Goal: Task Accomplishment & Management: Use online tool/utility

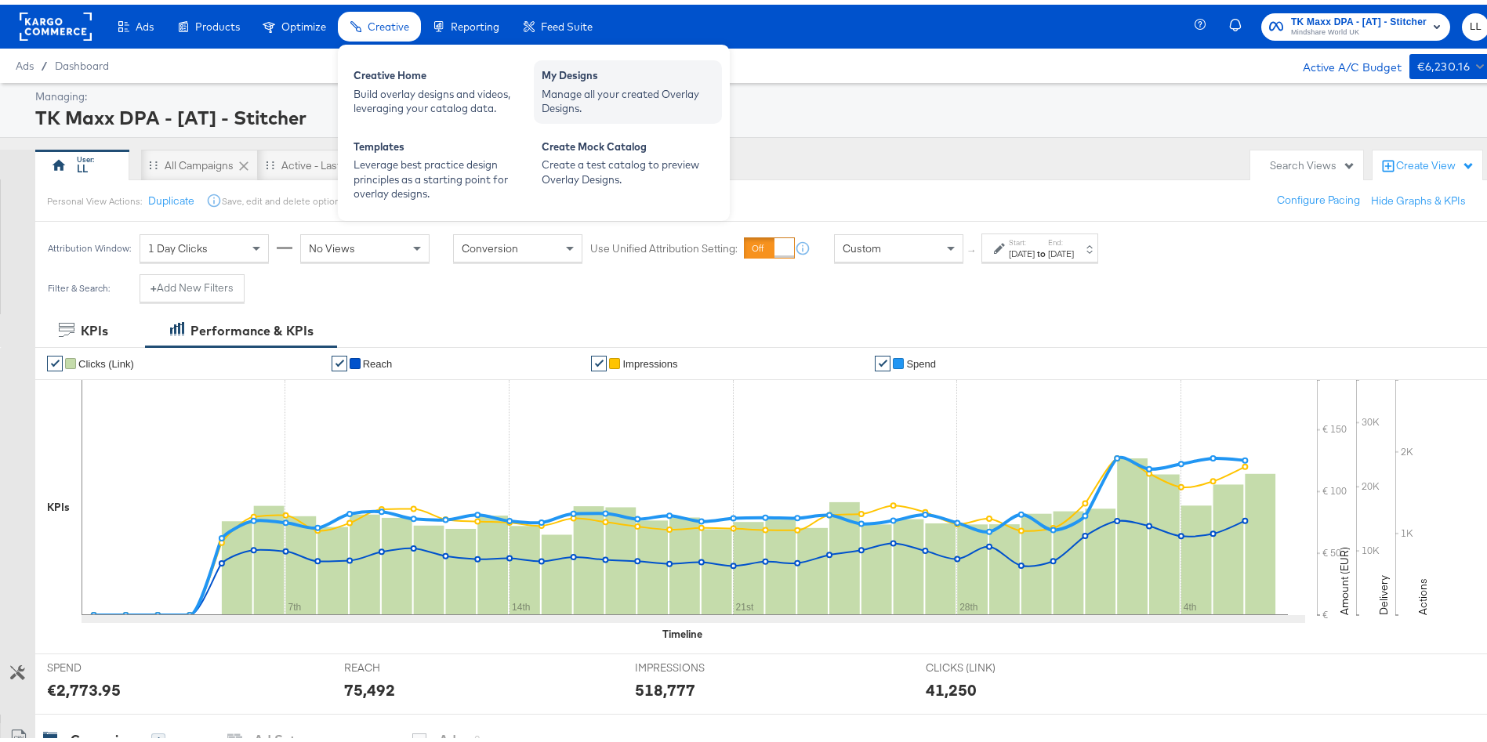
click at [623, 78] on div "My Designs" at bounding box center [628, 73] width 172 height 19
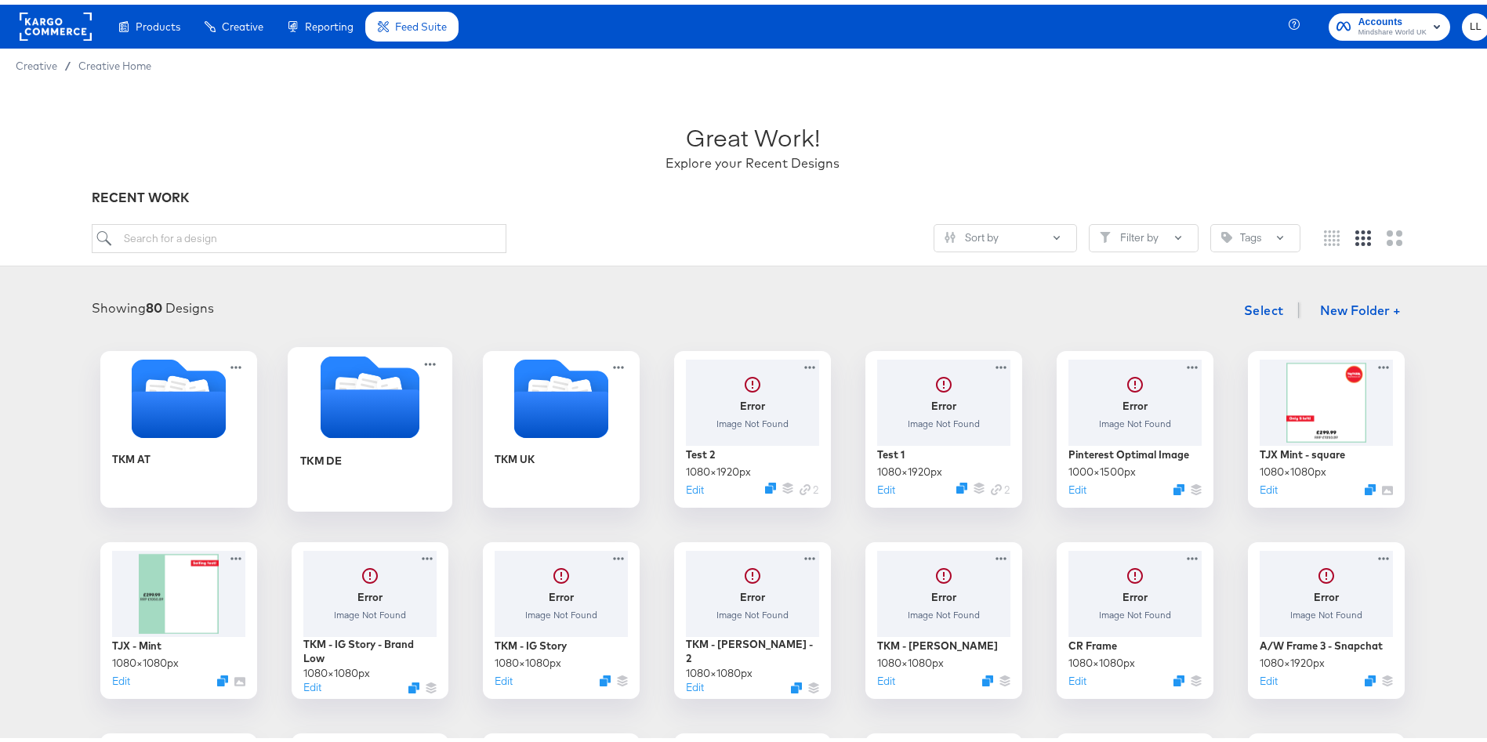
click at [336, 461] on div "TKM DE" at bounding box center [370, 467] width 140 height 60
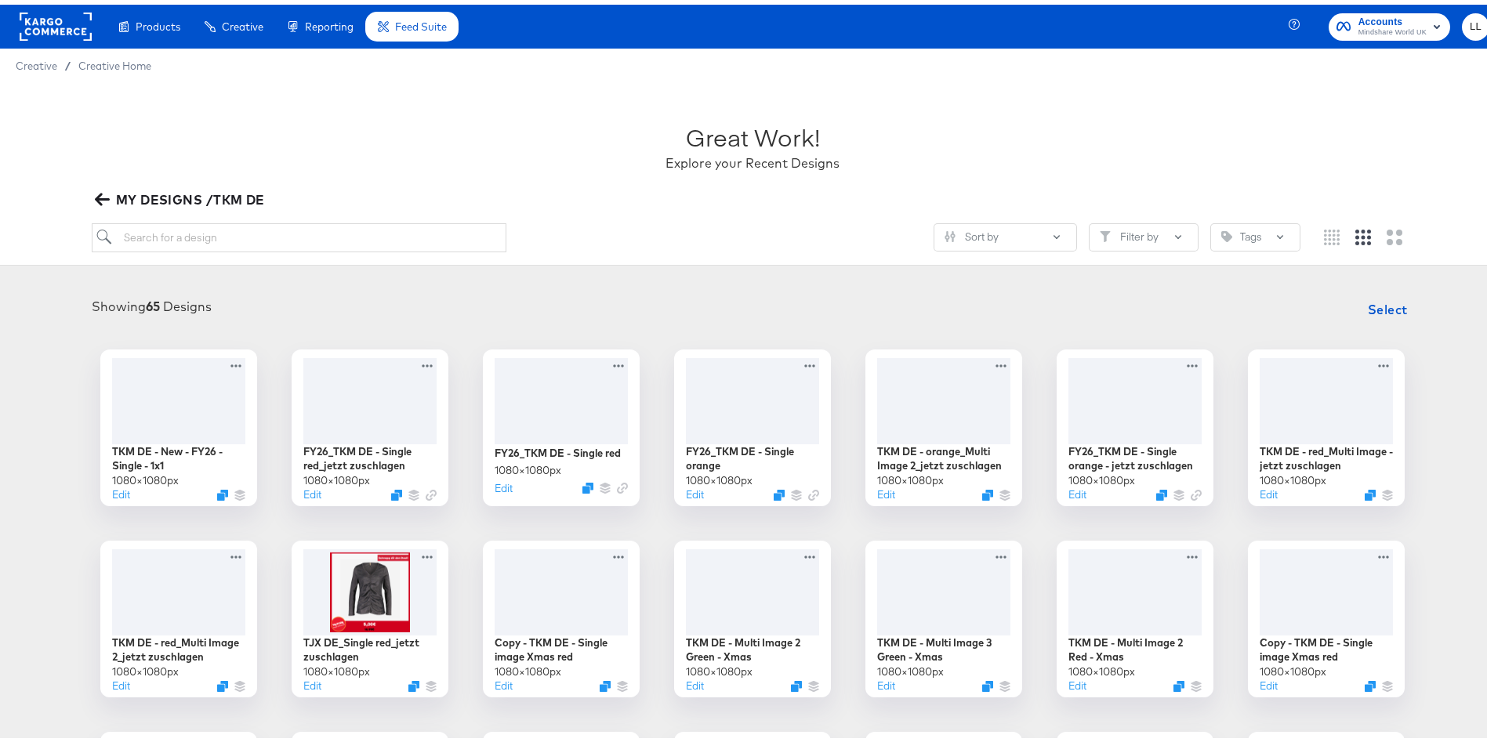
scroll to position [113, 0]
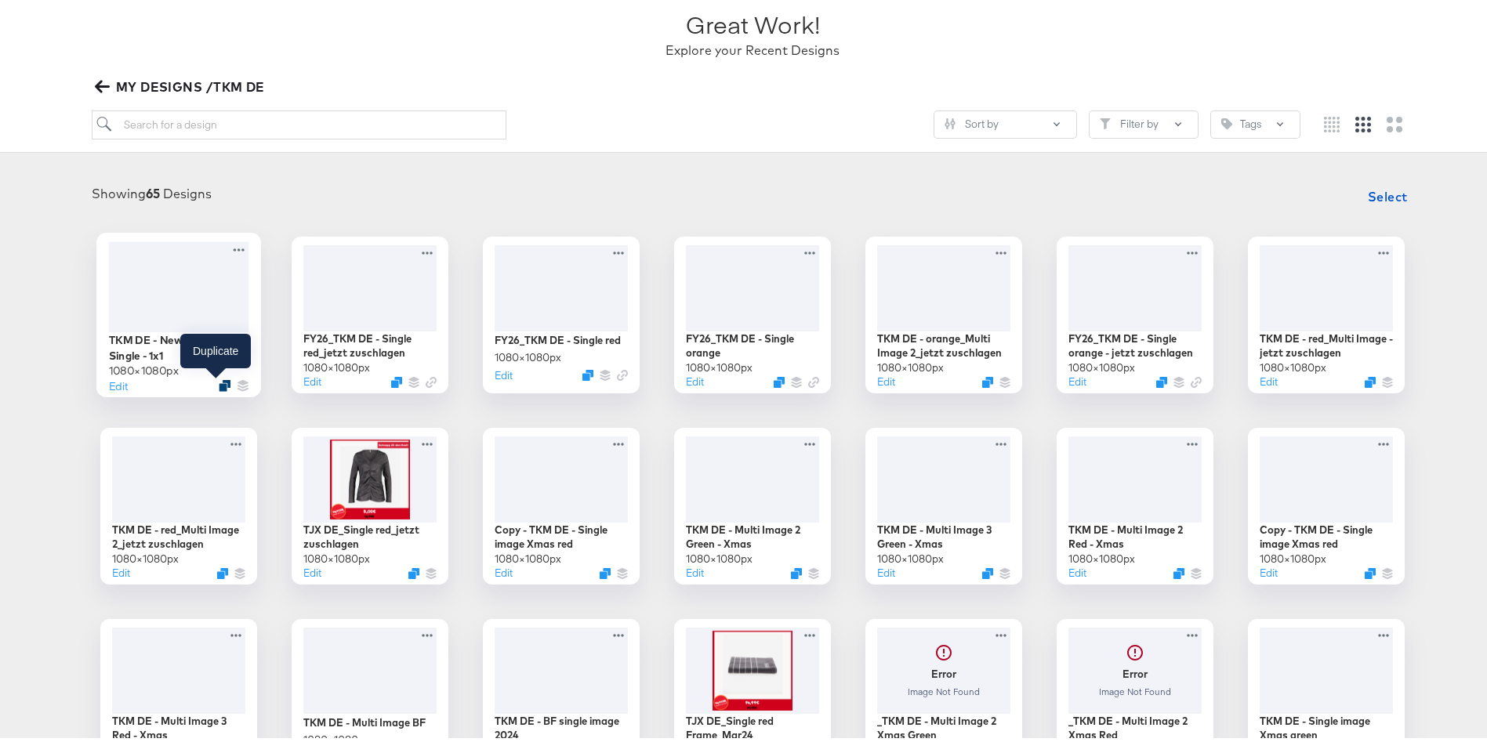
click at [219, 383] on icon "Duplicate" at bounding box center [225, 381] width 12 height 12
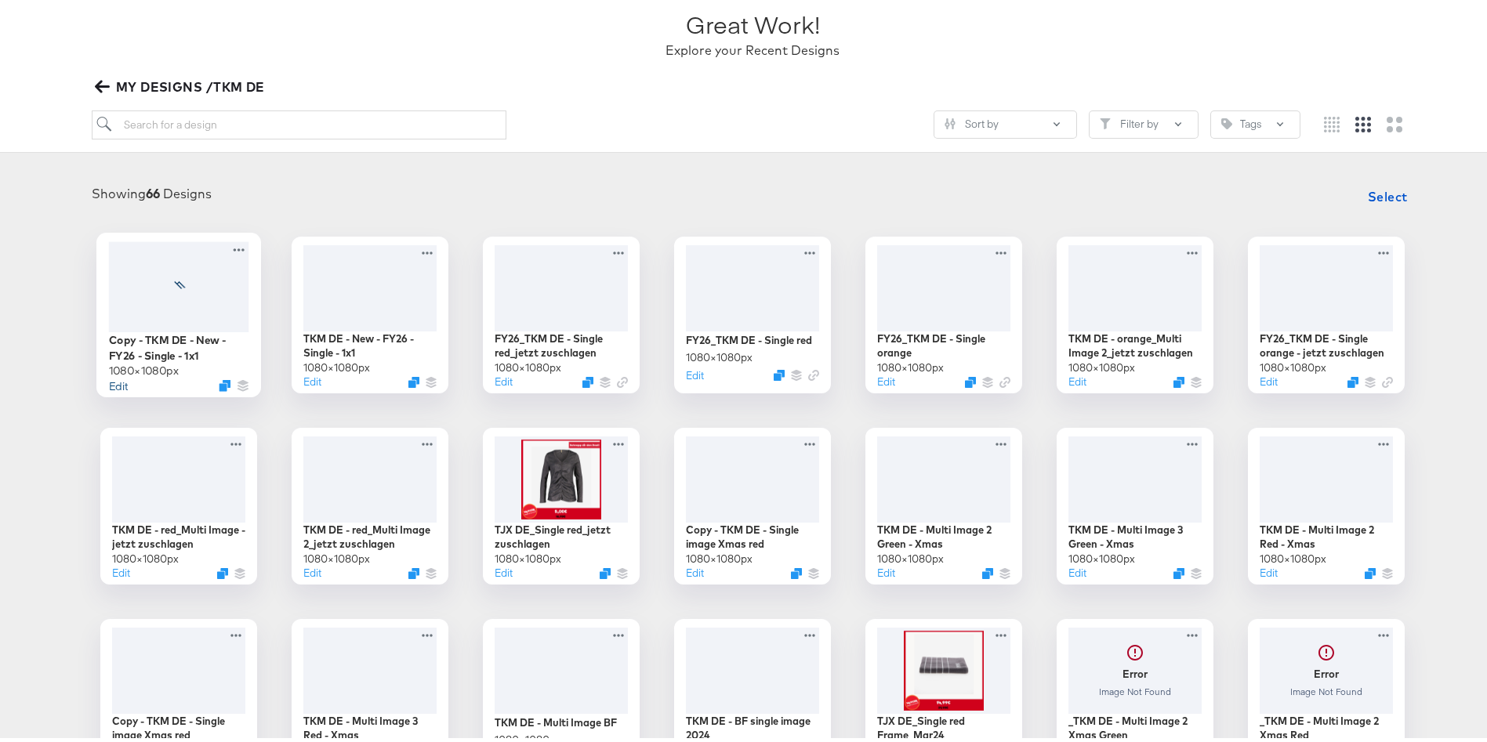
click at [110, 383] on button "Edit" at bounding box center [118, 380] width 19 height 15
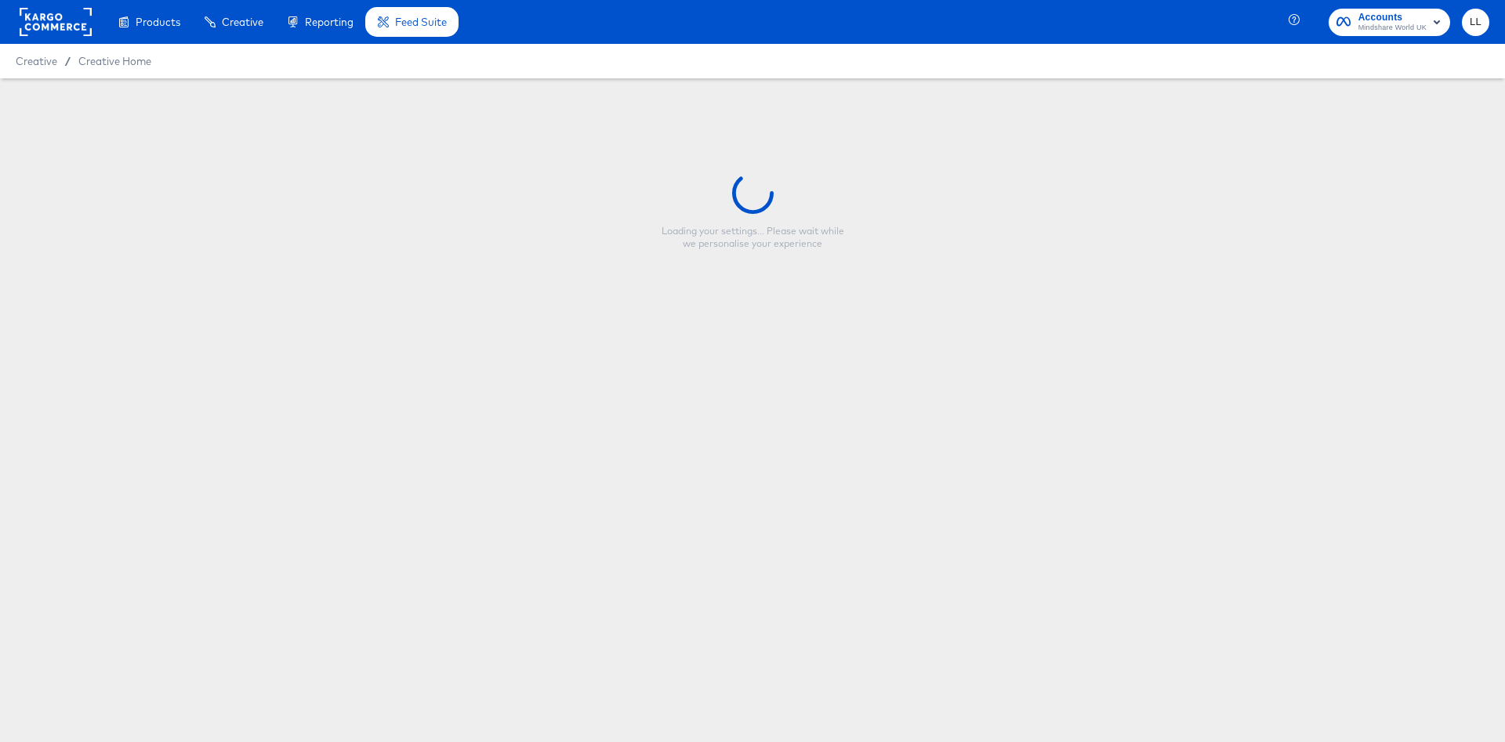
type input "Copy - TKM DE - New - FY26 - Single - 1x1"
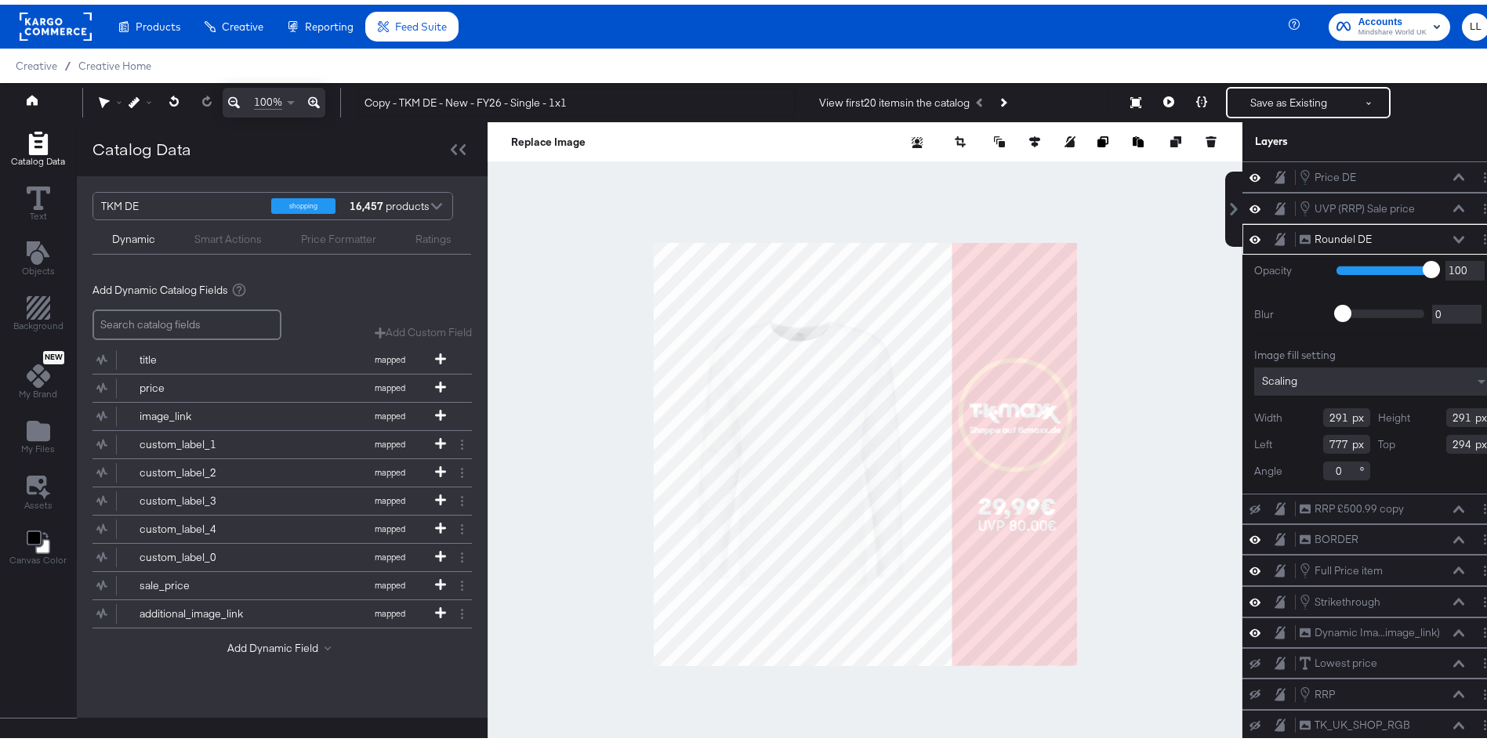
click at [1178, 356] on div at bounding box center [865, 450] width 755 height 665
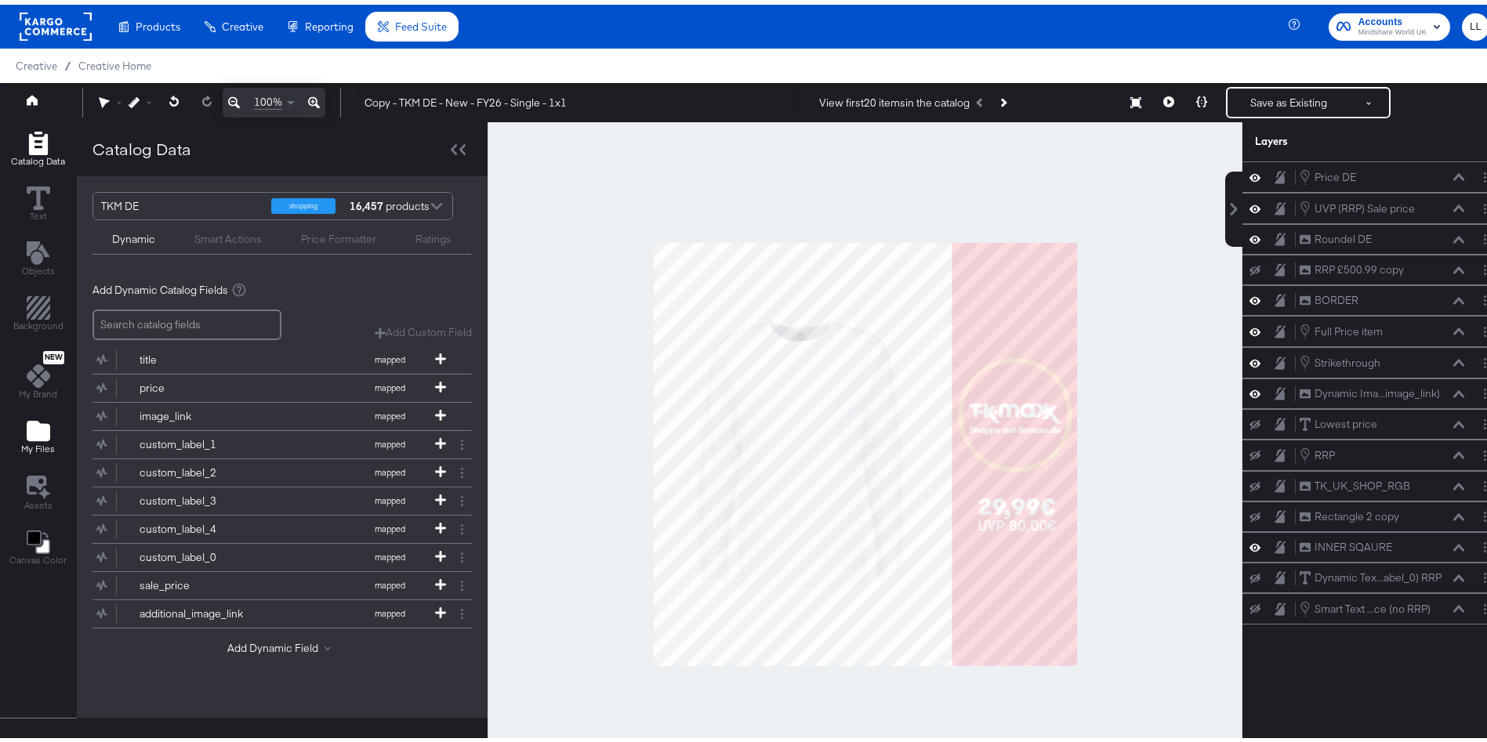
click at [21, 430] on div "My Files" at bounding box center [38, 433] width 34 height 36
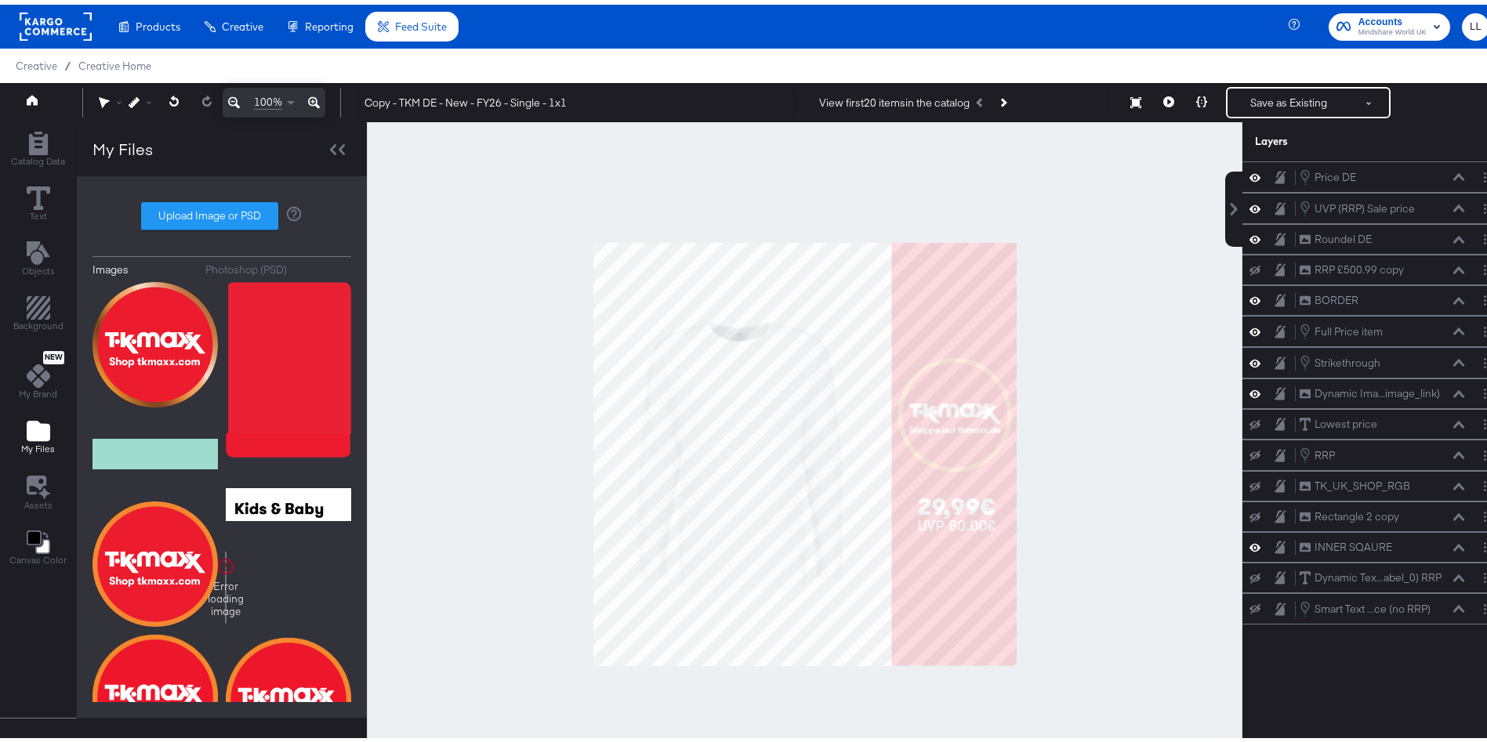
click at [237, 266] on div "Photoshop (PSD)" at bounding box center [246, 265] width 82 height 15
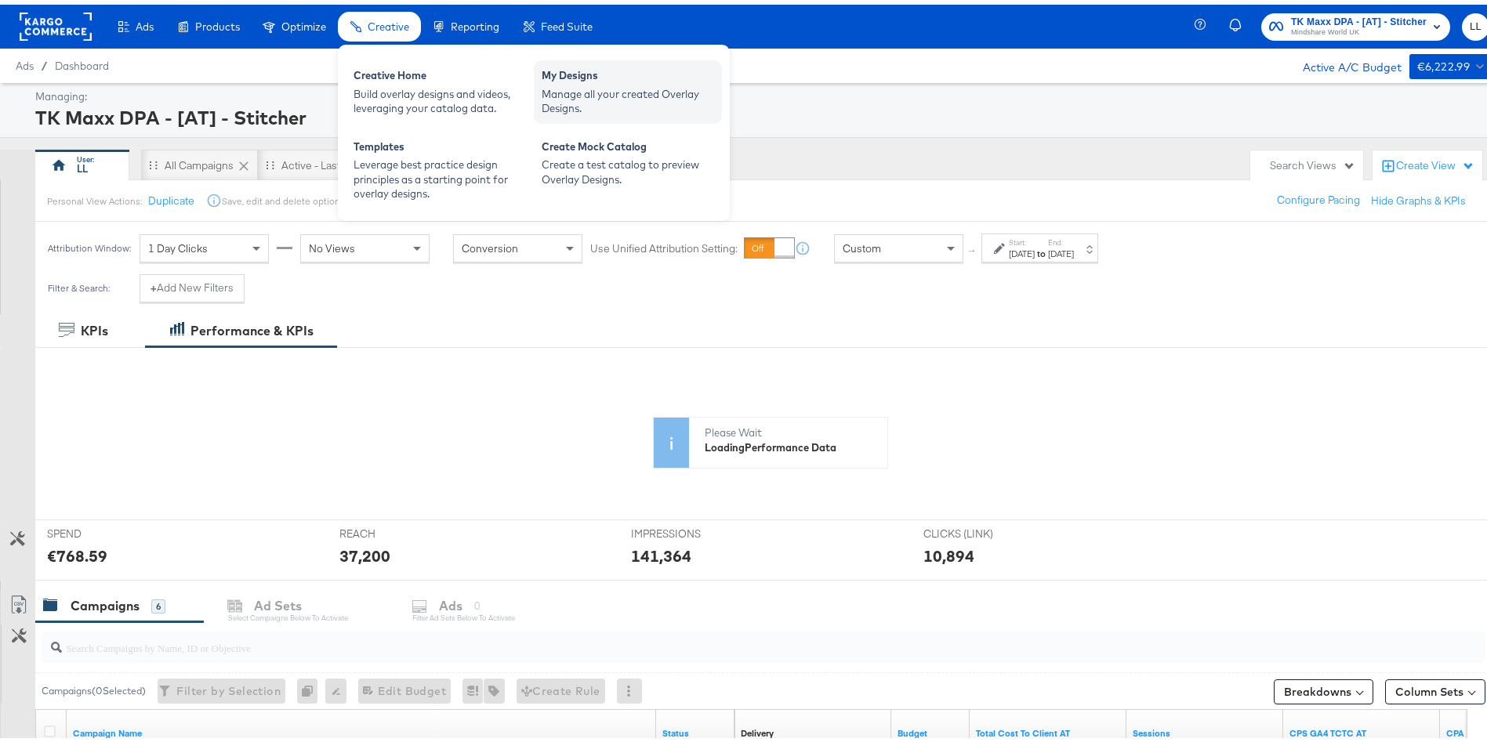
click at [607, 71] on div "My Designs" at bounding box center [628, 73] width 172 height 19
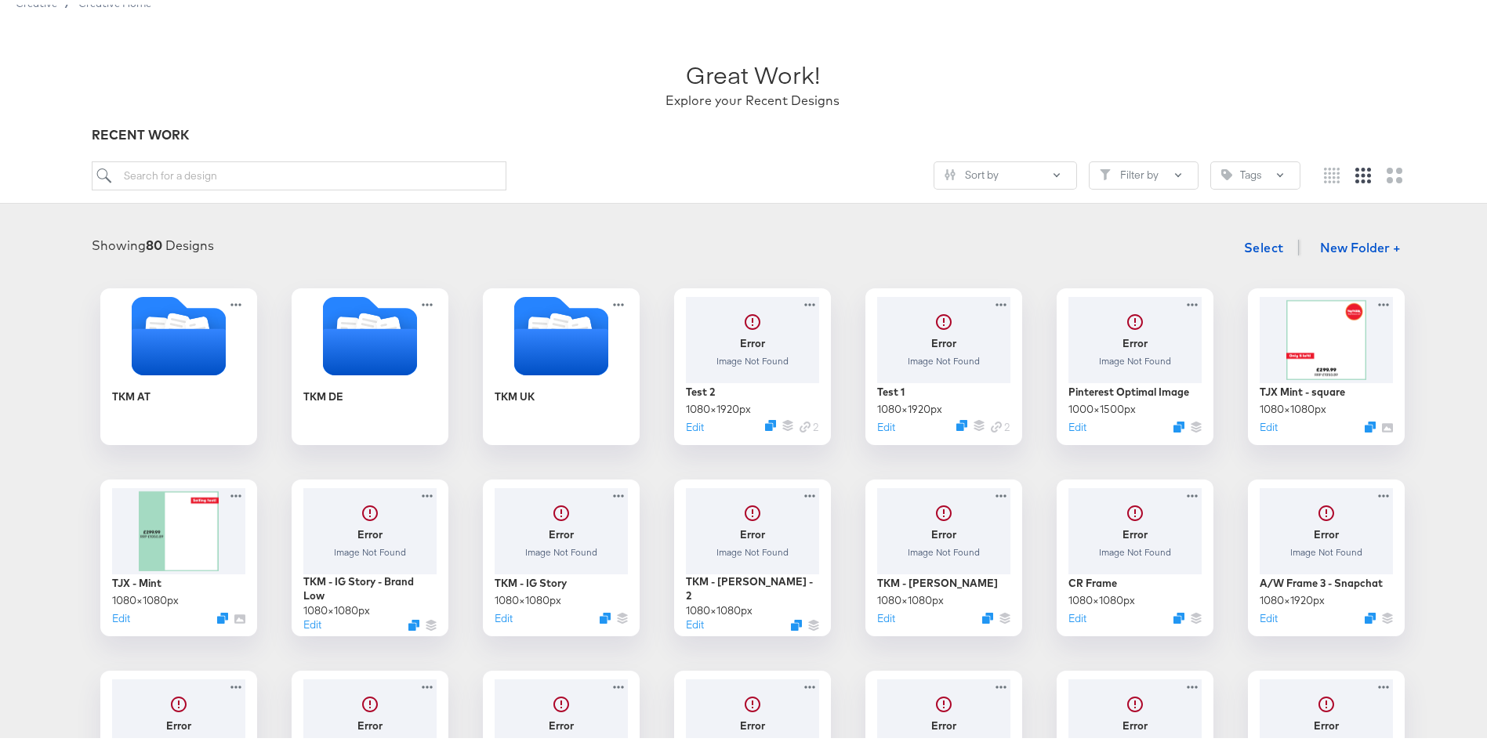
scroll to position [65, 0]
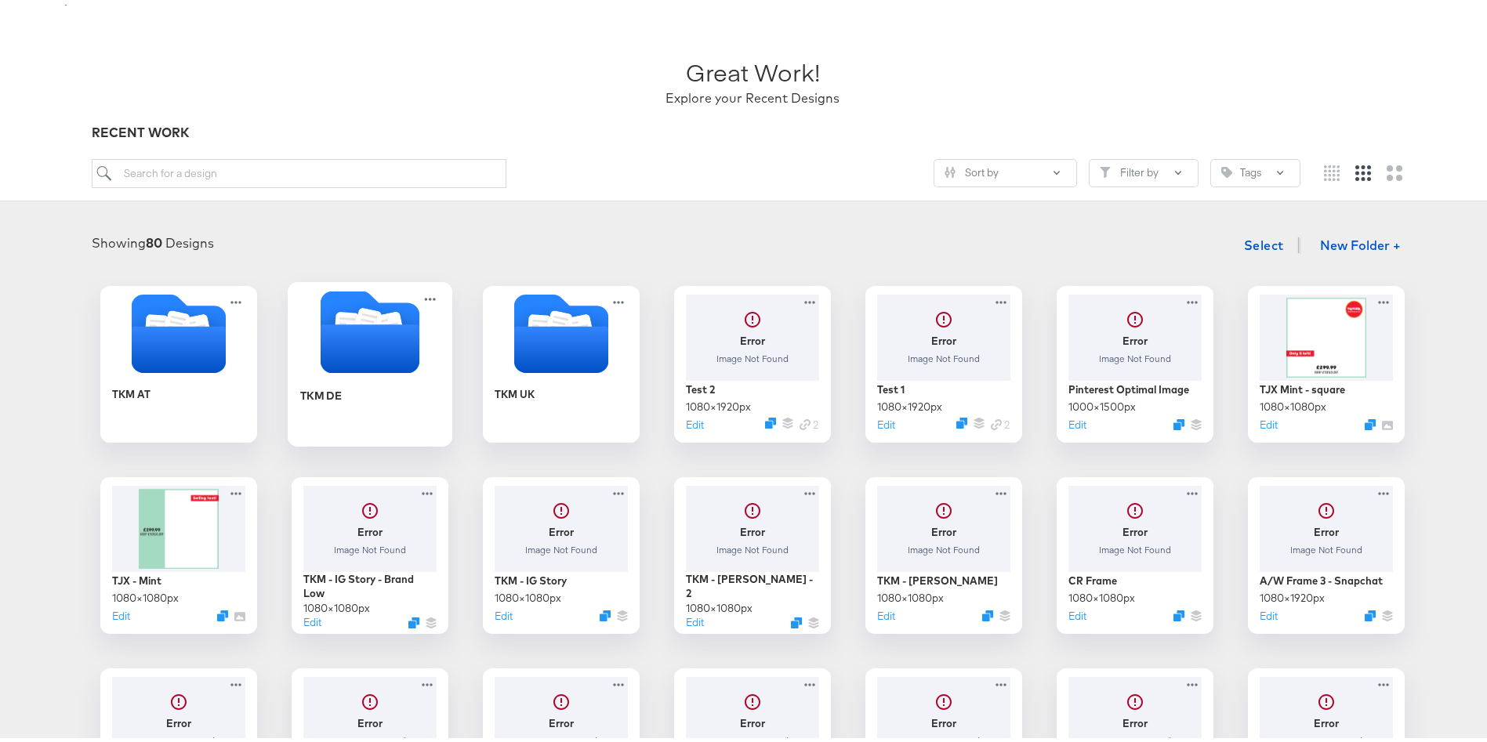
click at [315, 414] on div "TKM DE" at bounding box center [370, 402] width 140 height 60
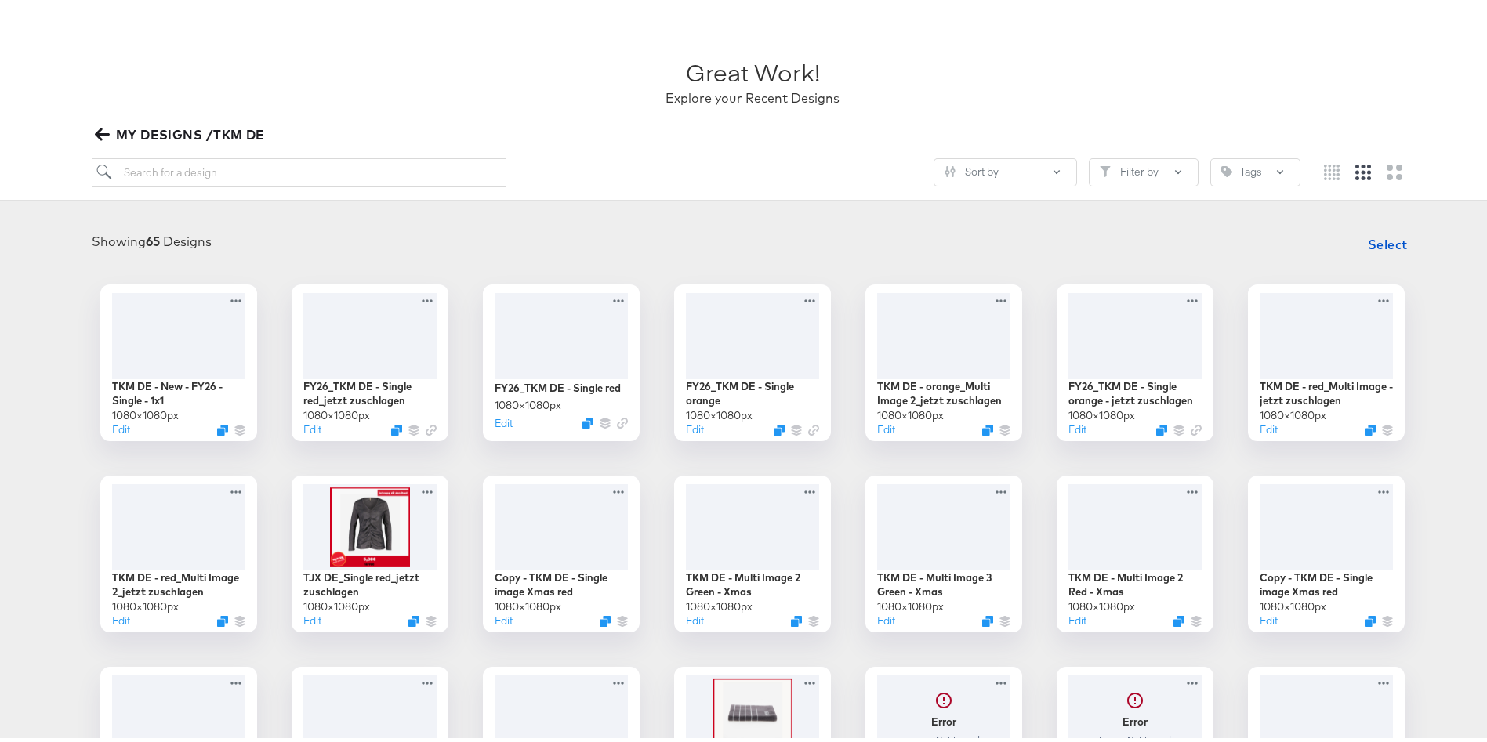
click at [667, 191] on div "Sort by Filter by Tags" at bounding box center [753, 175] width 1323 height 42
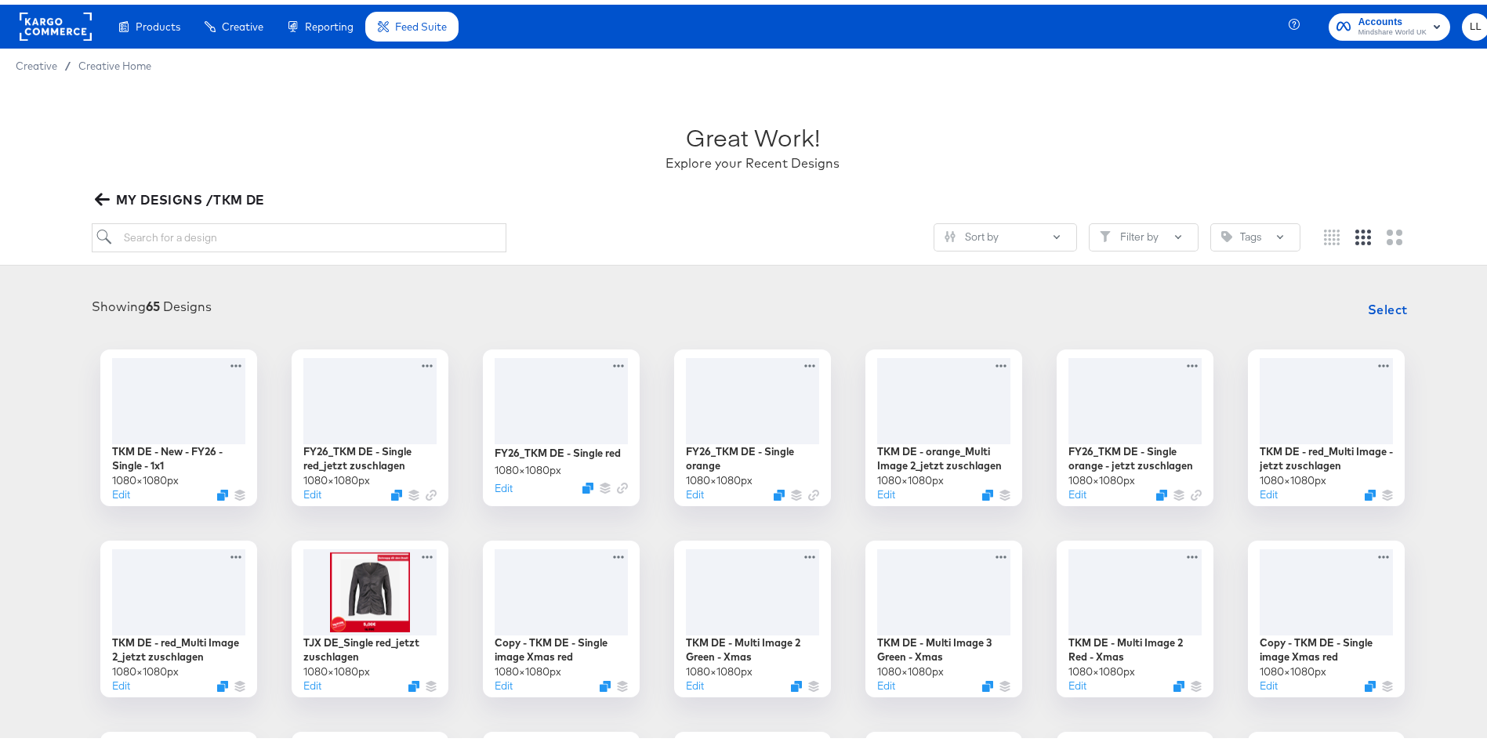
click at [104, 191] on icon "button" at bounding box center [102, 194] width 15 height 15
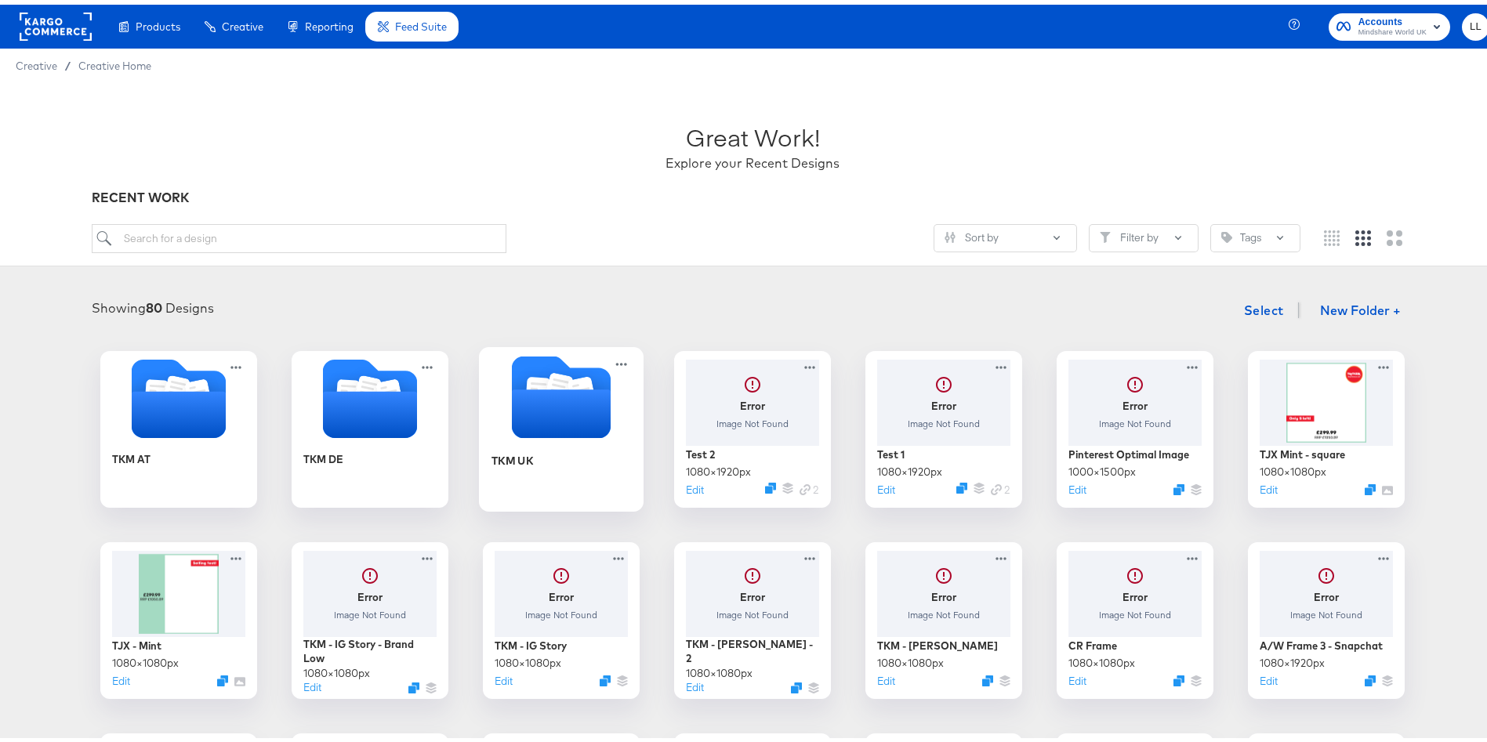
click at [511, 447] on div "TKM UK" at bounding box center [562, 467] width 140 height 60
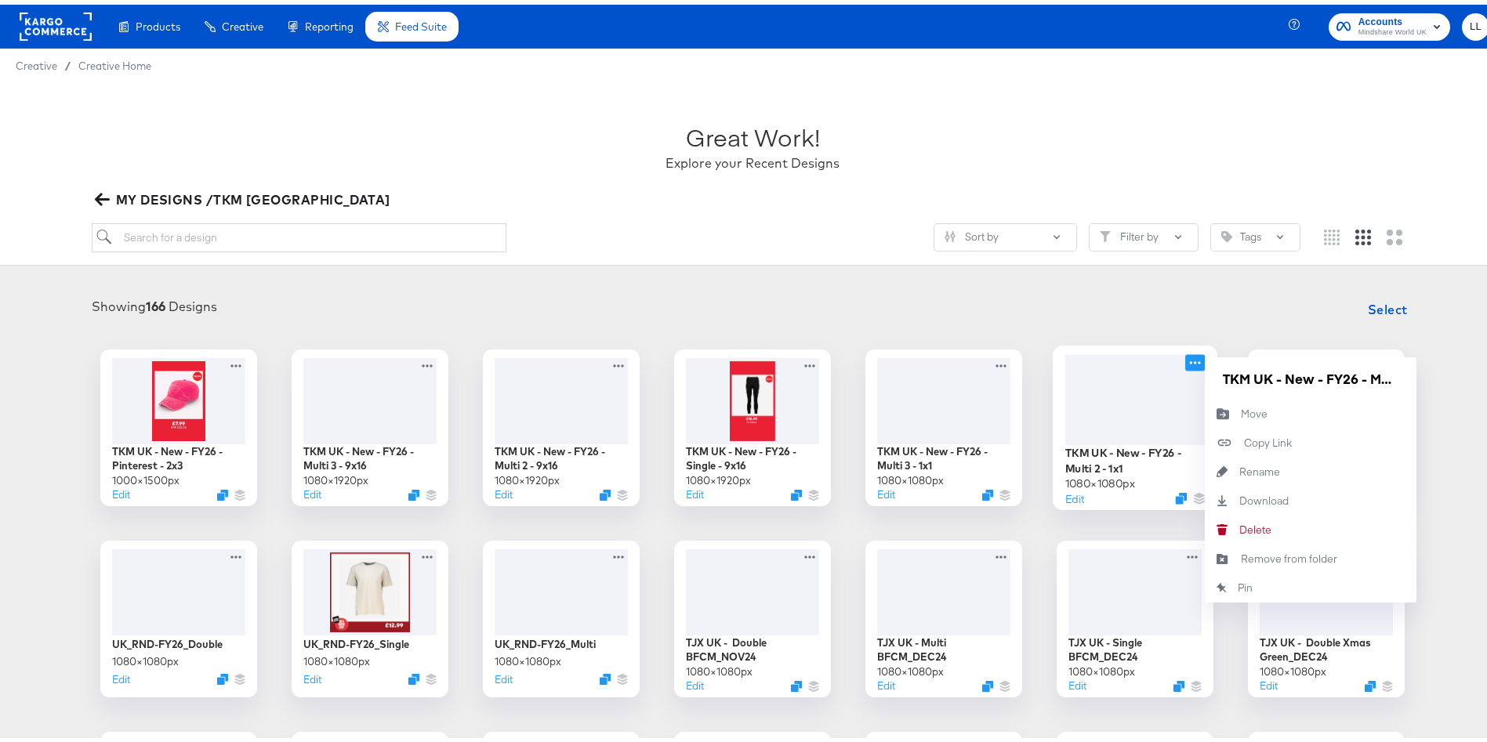
click at [1185, 357] on icon at bounding box center [1195, 358] width 20 height 16
click at [1257, 376] on input "TKM UK - New - FY26 - Multi 2 - 1x1" at bounding box center [1311, 373] width 188 height 31
click at [1308, 376] on input "TKM UK - New - FY26 - Multi 2 - 1x1" at bounding box center [1311, 373] width 188 height 31
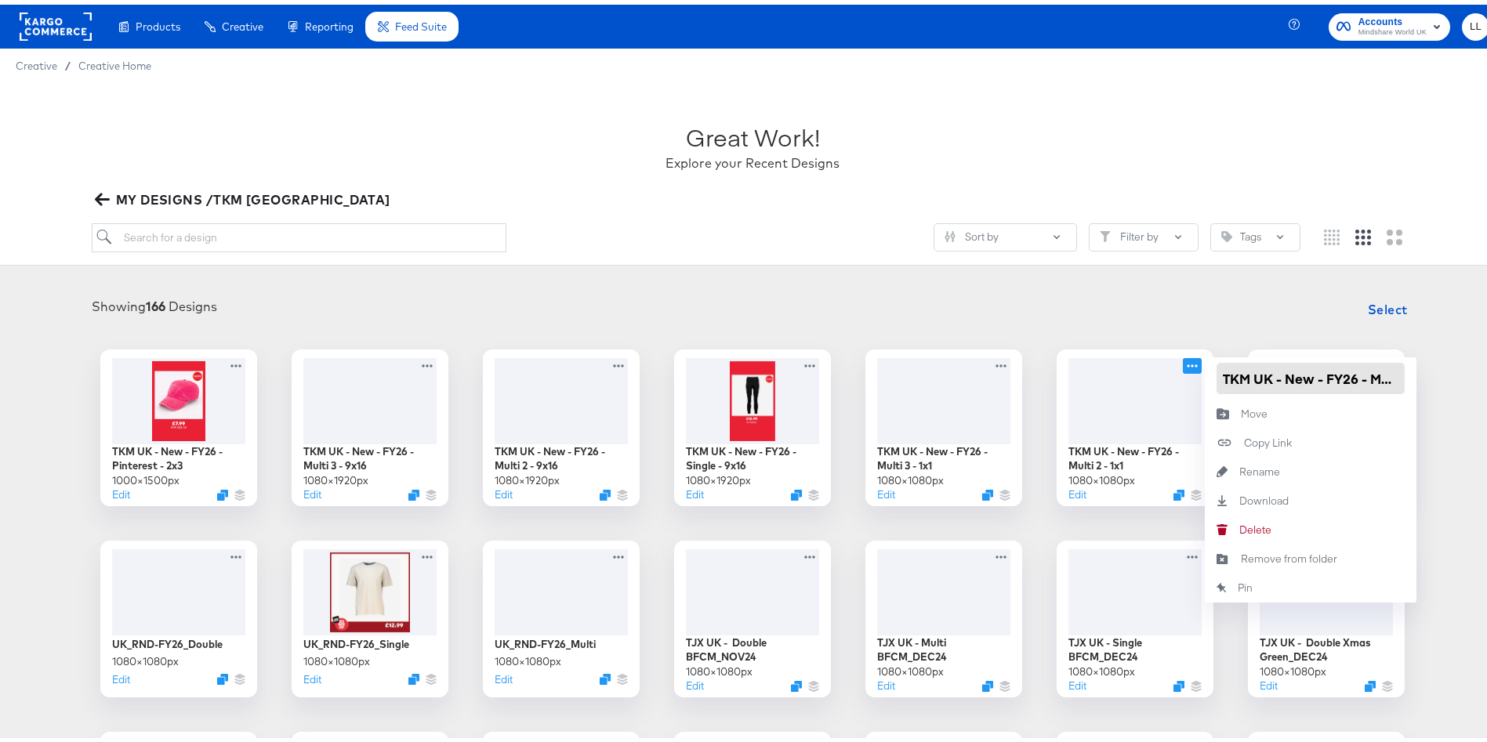
click at [1308, 376] on input "TKM UK - New - FY26 - Multi 2 - 1x1" at bounding box center [1311, 373] width 188 height 31
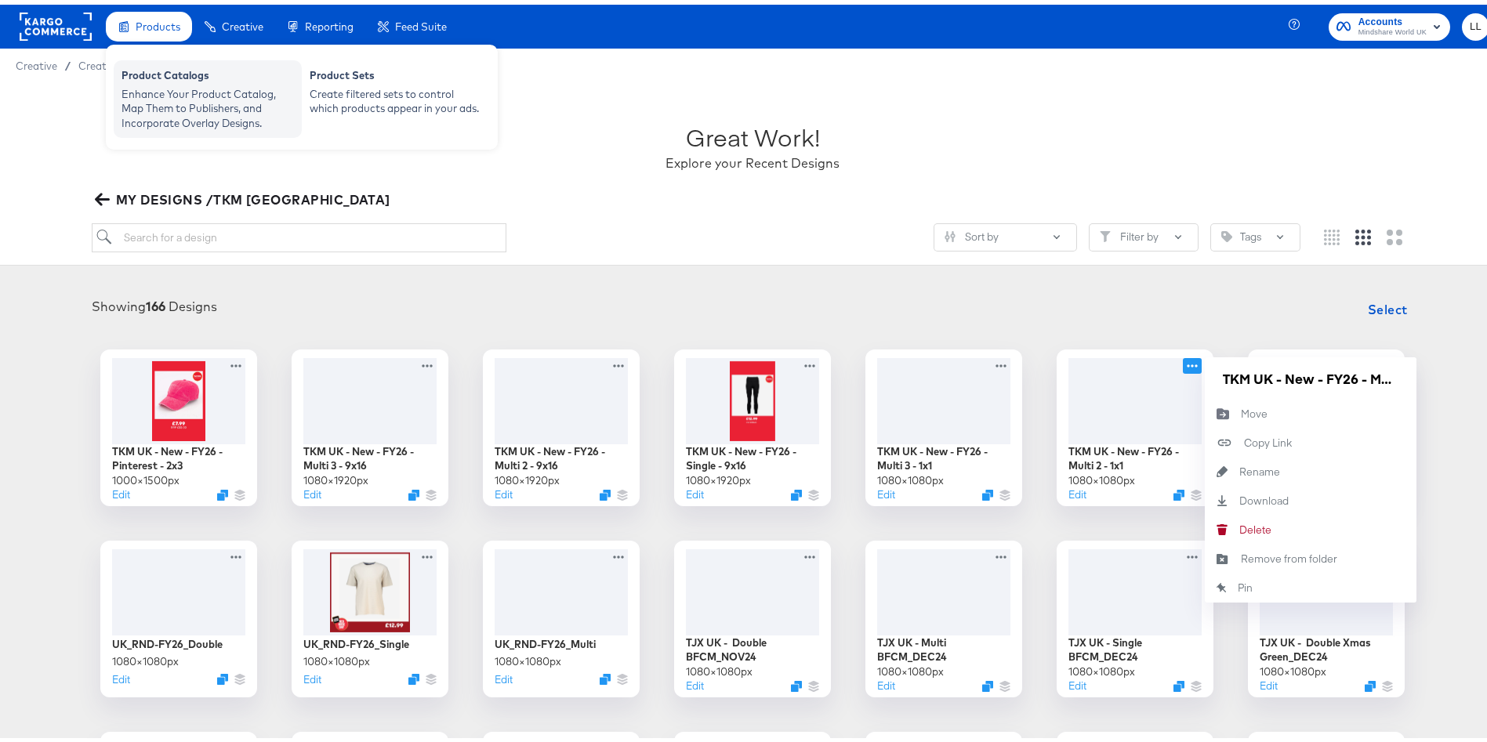
click at [180, 101] on div "Enhance Your Product Catalog, Map Them to Publishers, and Incorporate Overlay D…" at bounding box center [208, 104] width 172 height 44
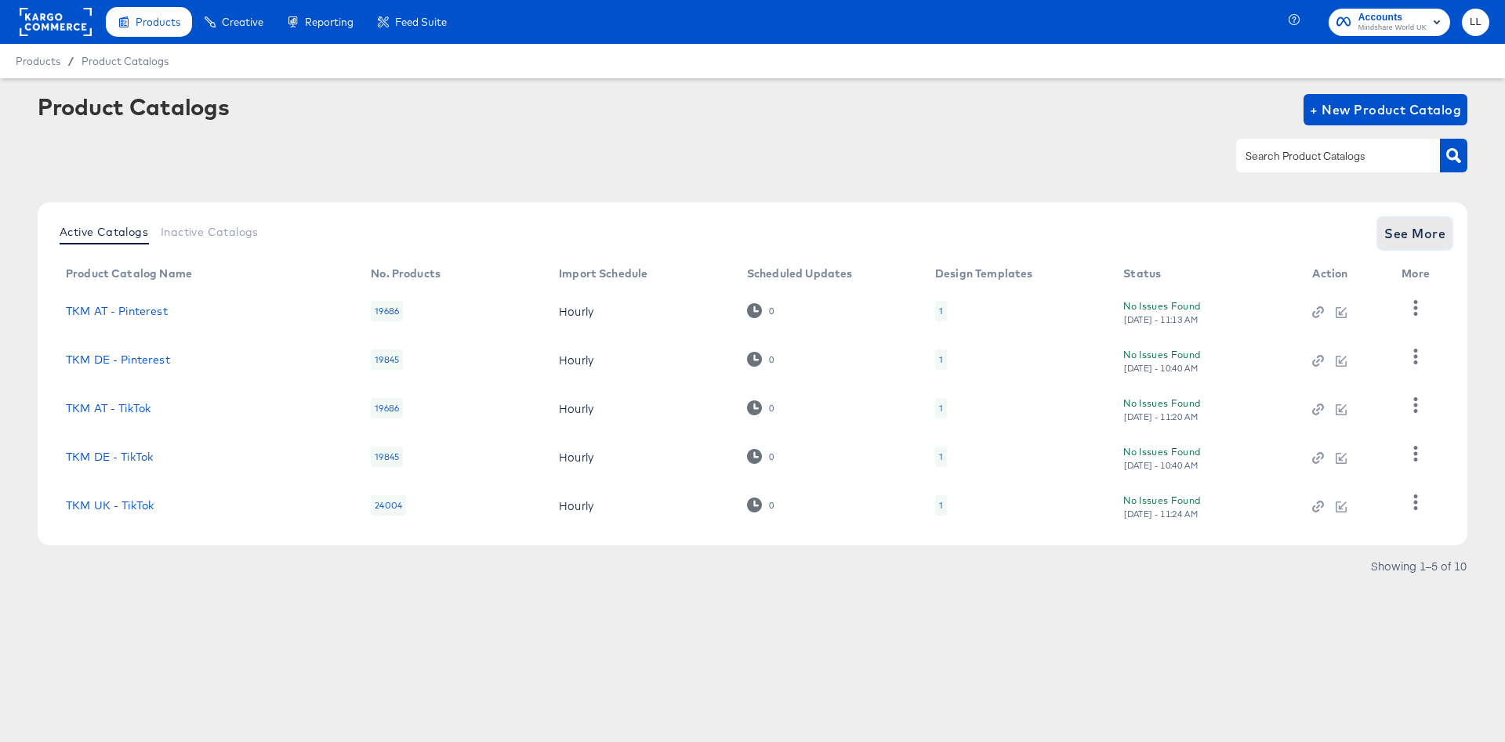
click at [1442, 229] on span "See More" at bounding box center [1414, 234] width 61 height 22
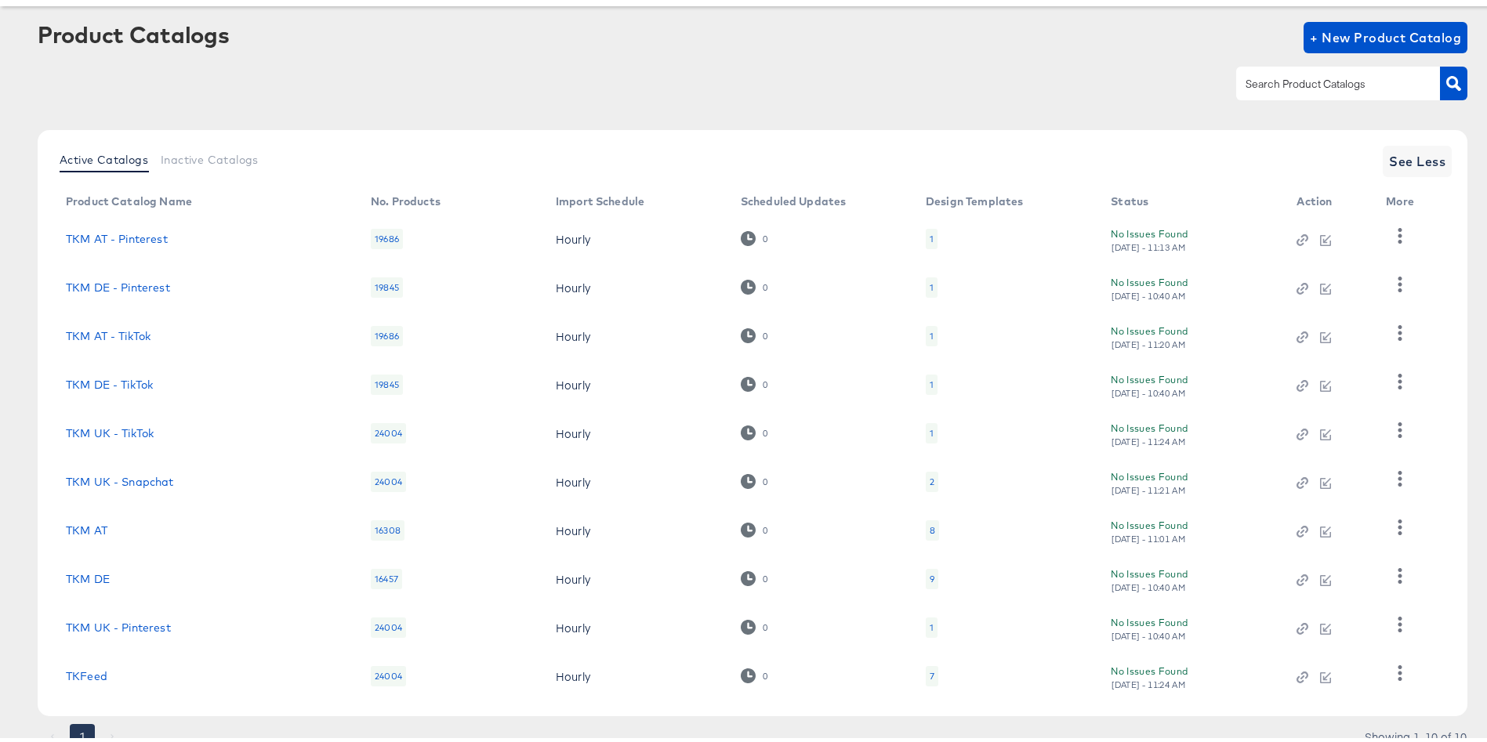
scroll to position [134, 0]
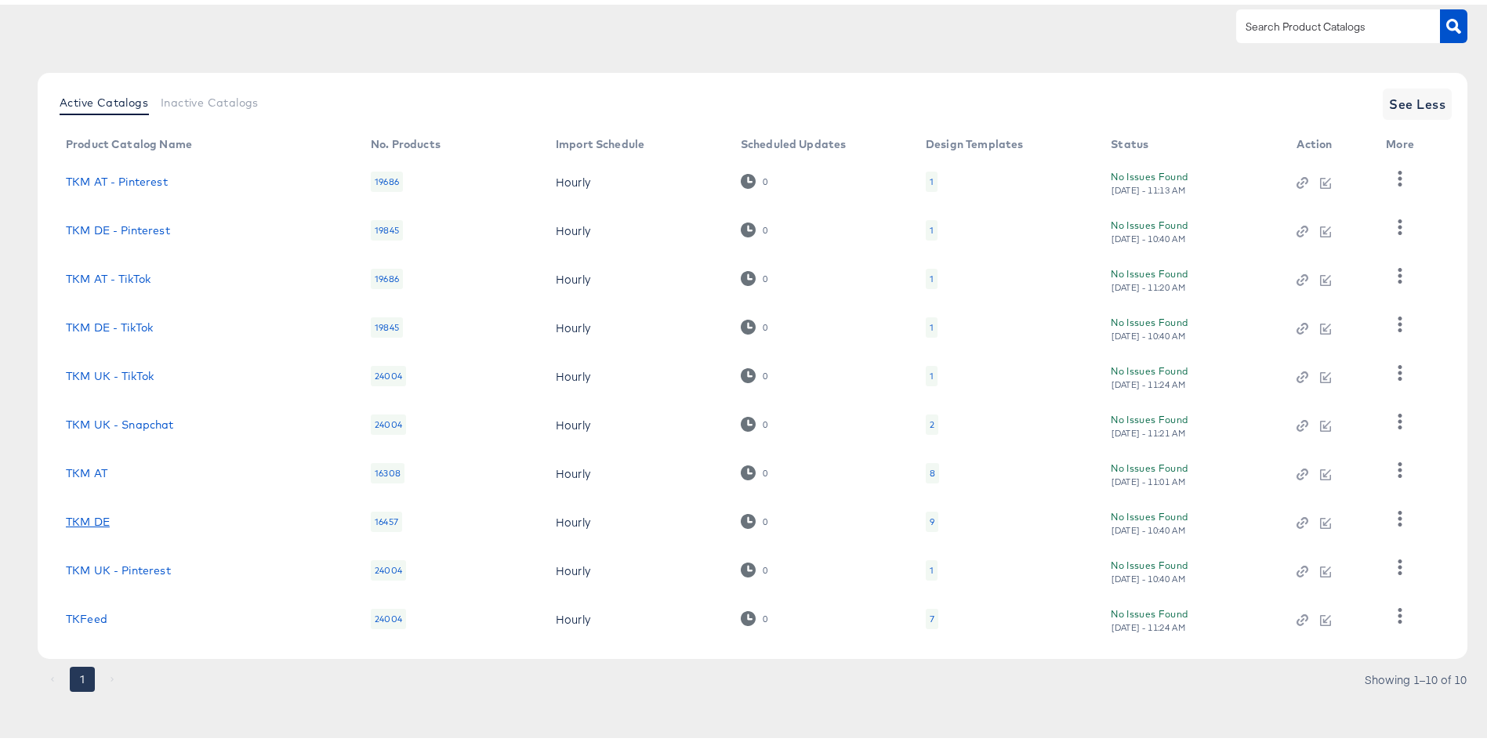
click at [98, 519] on link "TKM DE" at bounding box center [88, 517] width 44 height 13
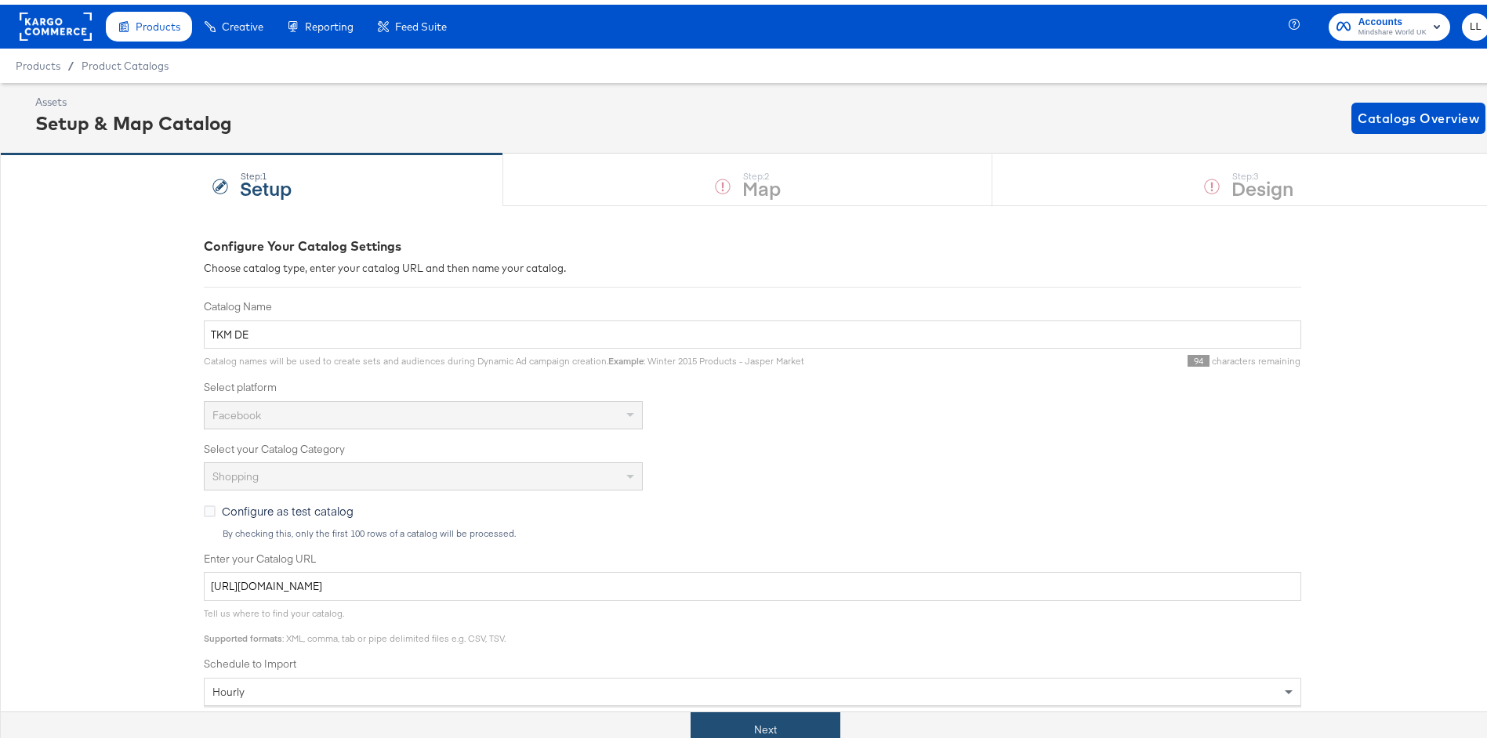
click at [749, 723] on button "Next" at bounding box center [766, 725] width 150 height 35
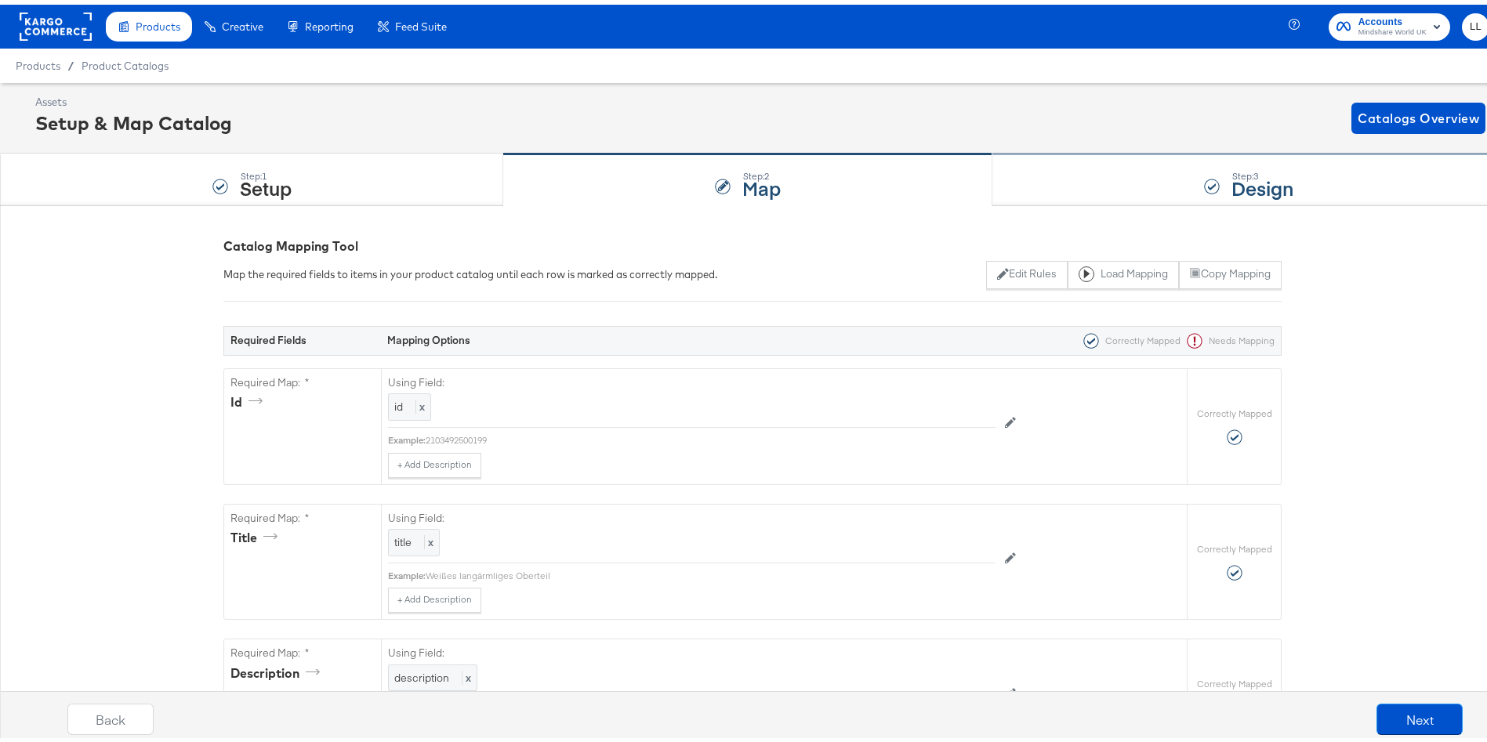
click at [1276, 186] on strong "Design" at bounding box center [1263, 183] width 62 height 26
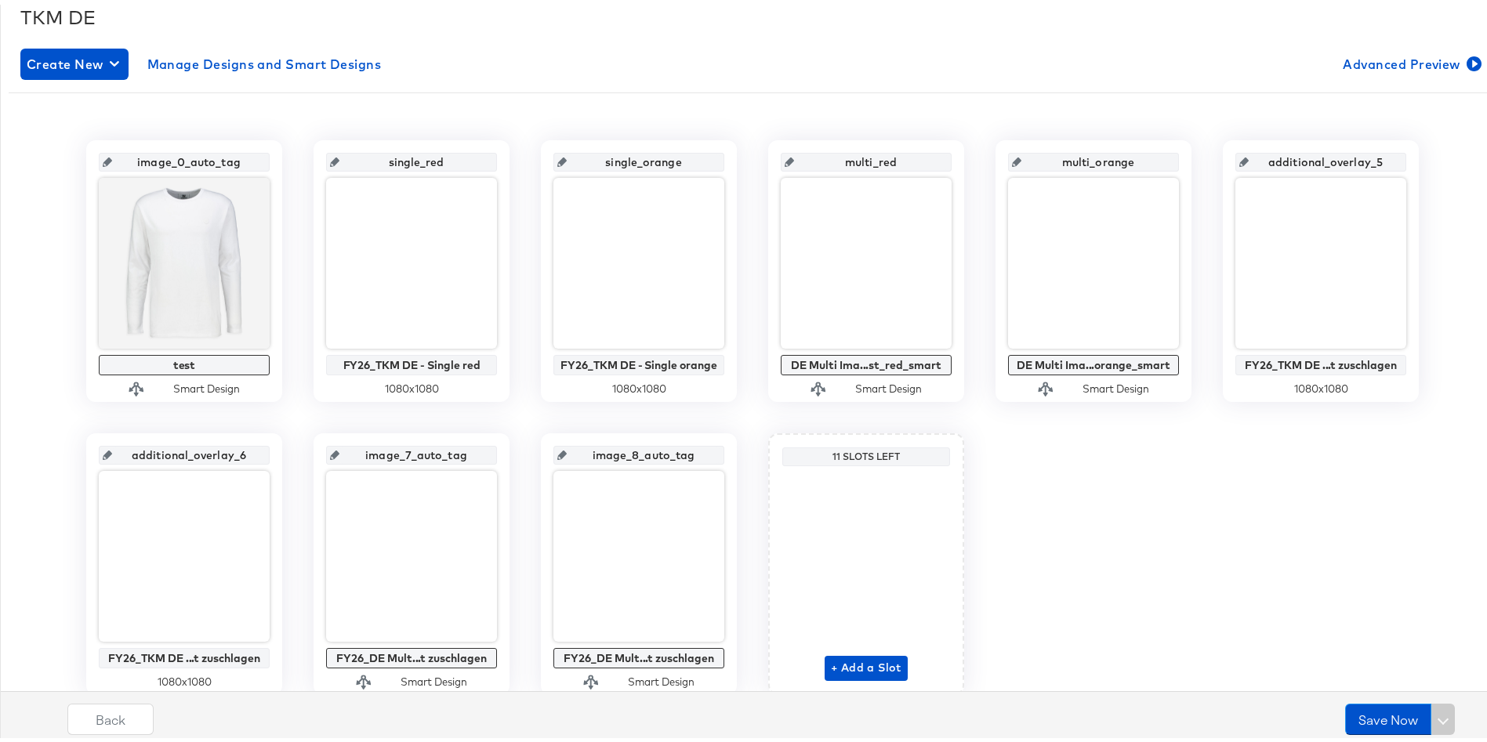
scroll to position [299, 0]
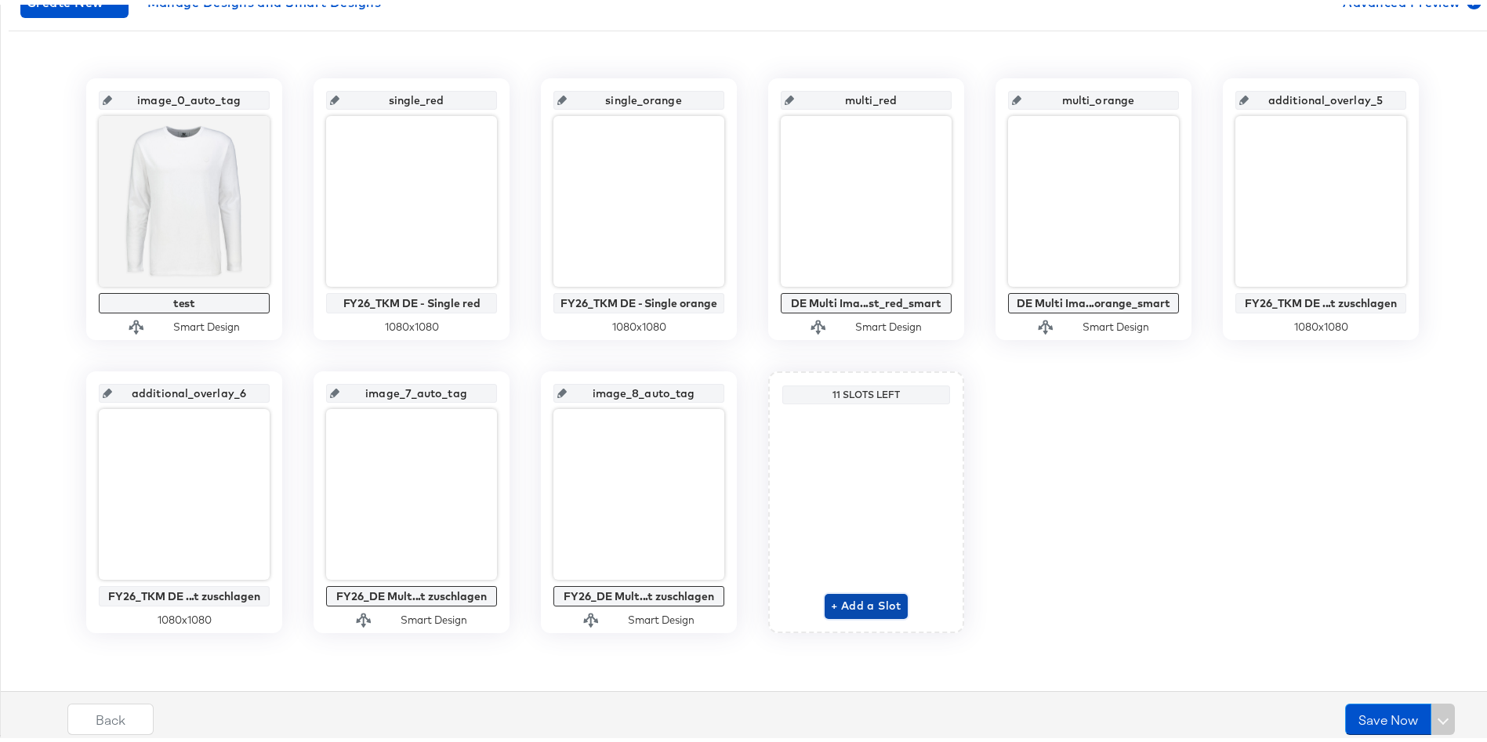
click at [873, 608] on span "+ Add a Slot" at bounding box center [866, 602] width 71 height 20
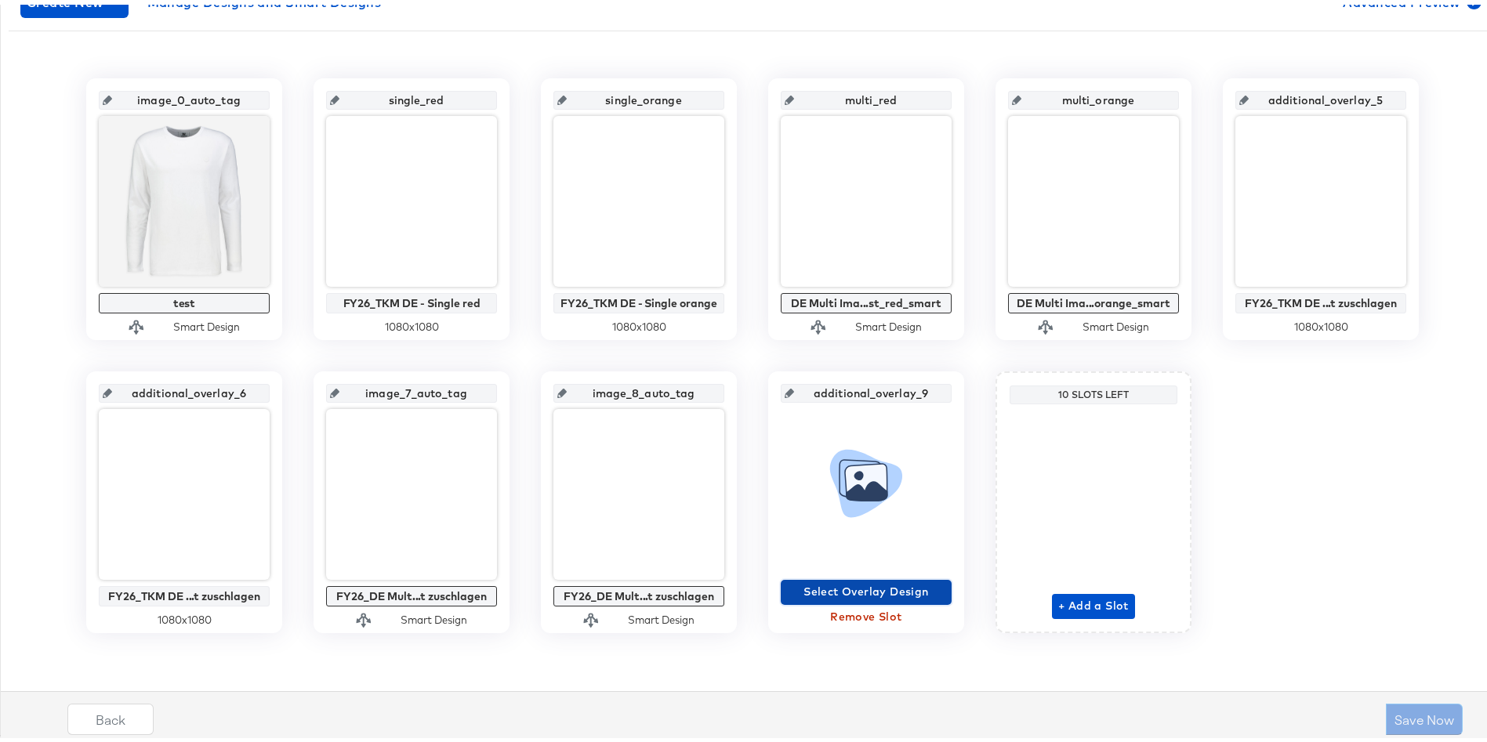
click at [854, 586] on span "Select Overlay Design" at bounding box center [866, 588] width 158 height 20
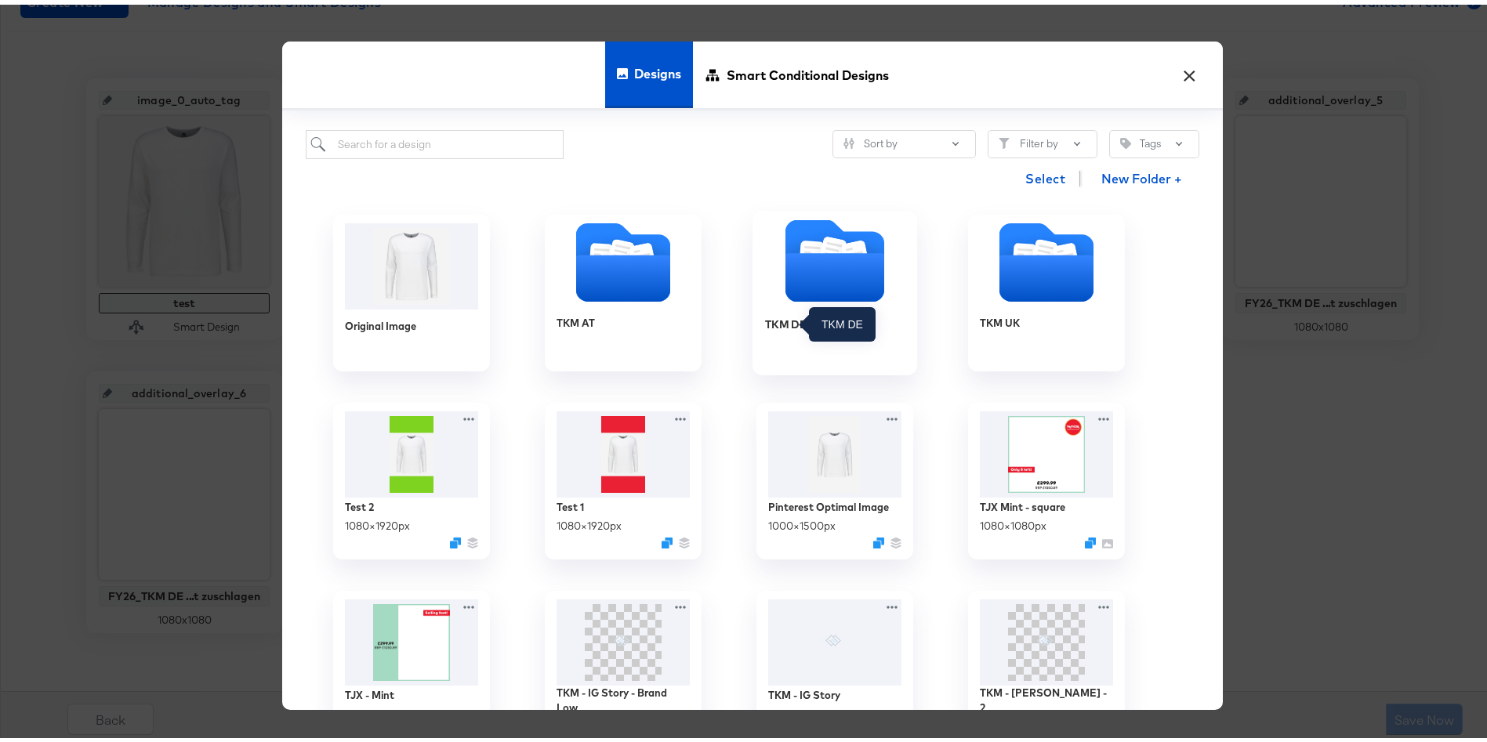
click at [788, 325] on div "TKM DE" at bounding box center [786, 319] width 42 height 15
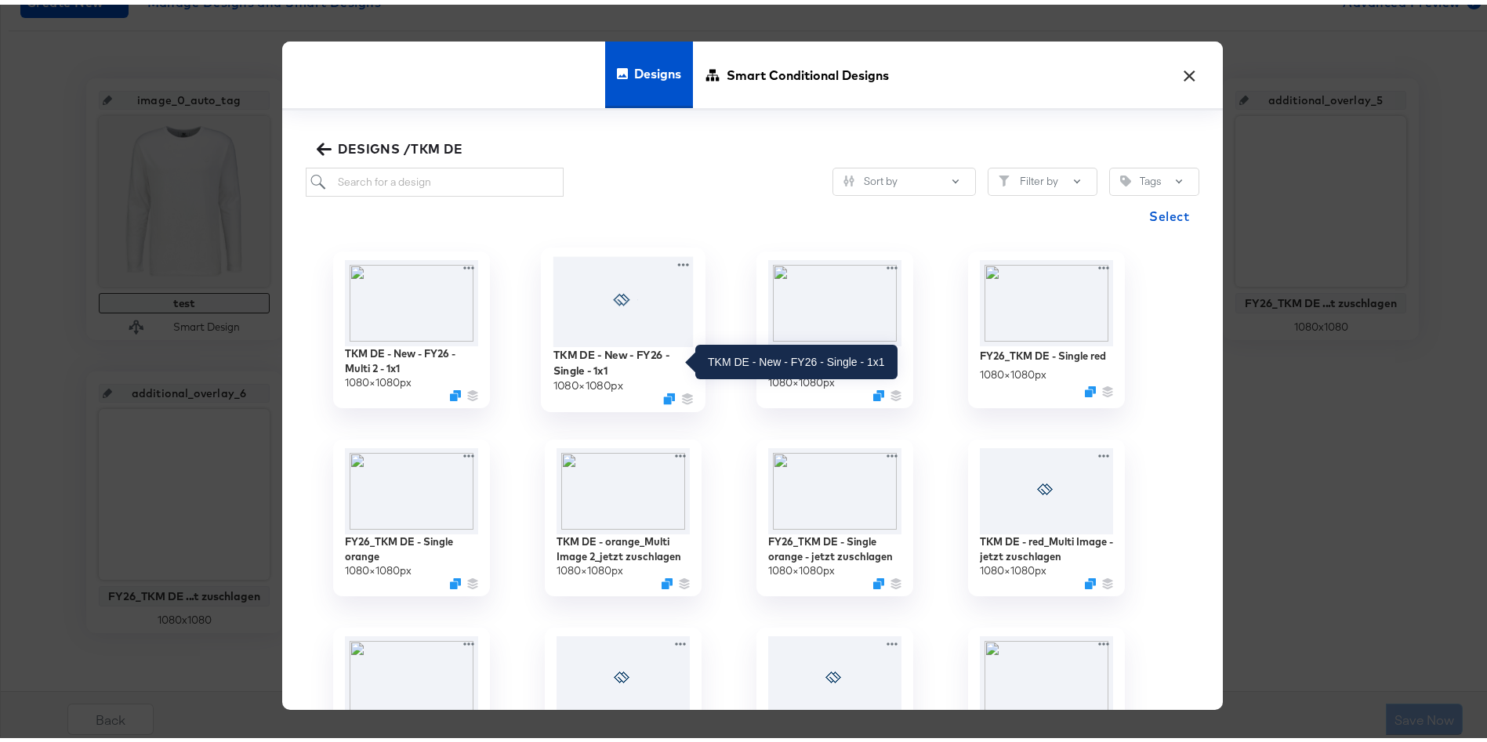
click at [590, 363] on div "TKM DE - New - FY26 - Single - 1x1" at bounding box center [623, 358] width 140 height 31
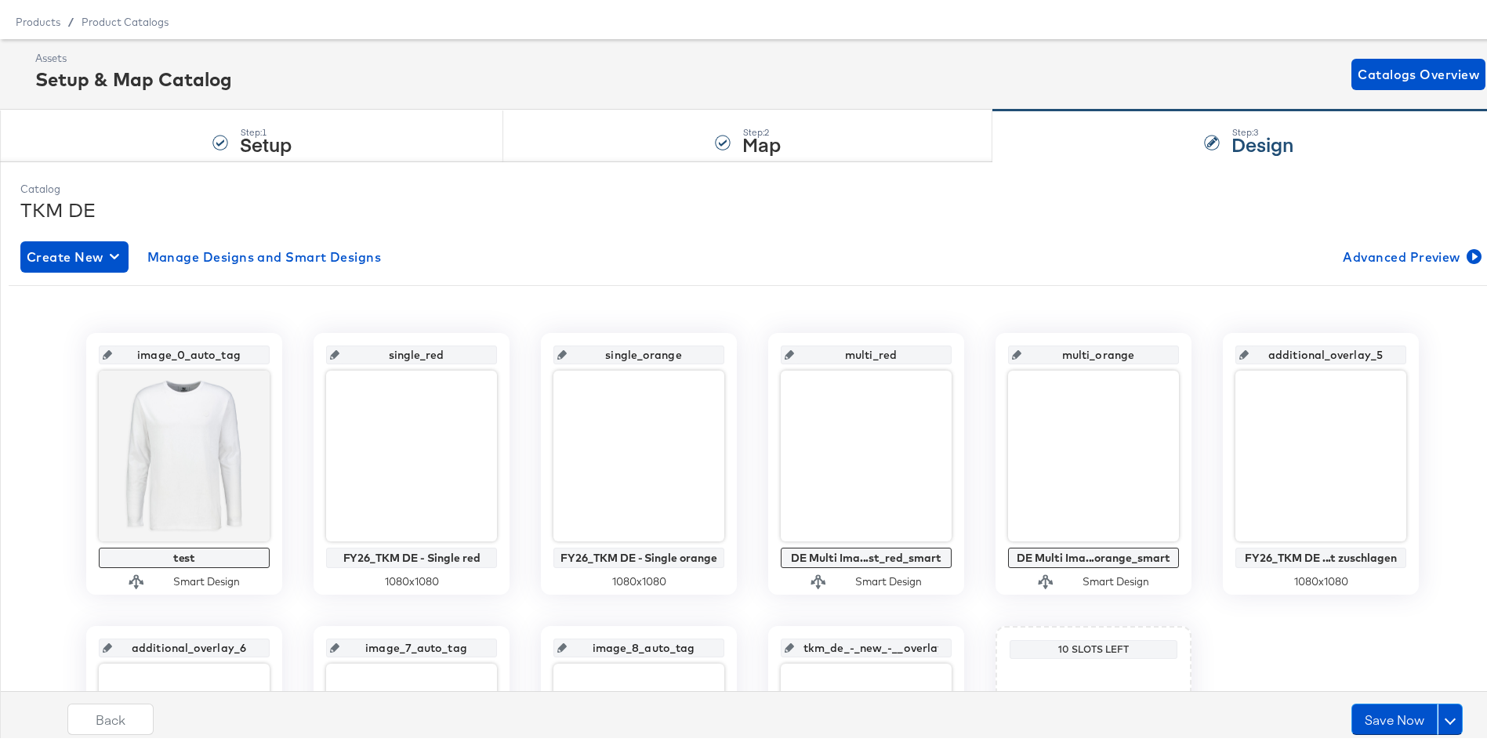
scroll to position [0, 0]
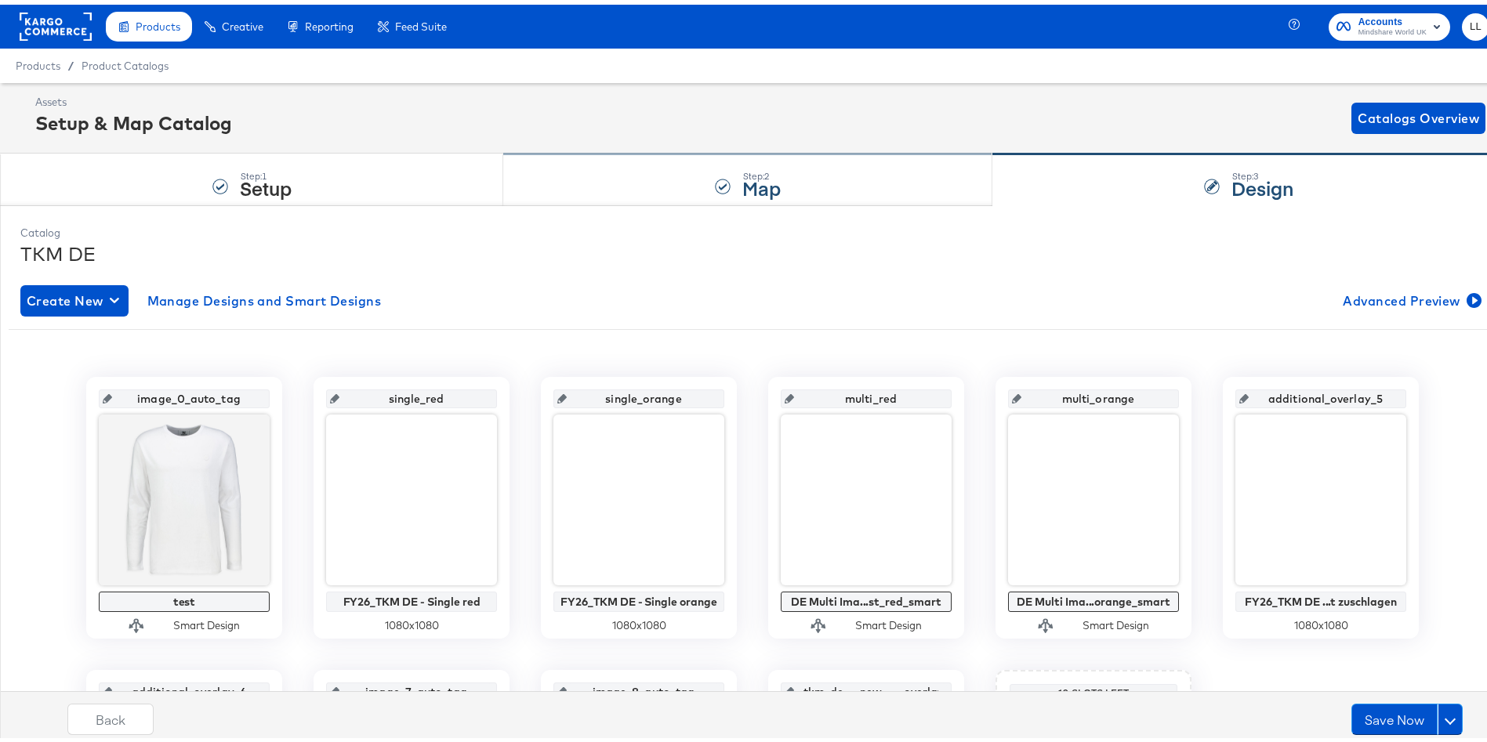
click at [742, 162] on div "Step: 2 Map" at bounding box center [761, 175] width 38 height 28
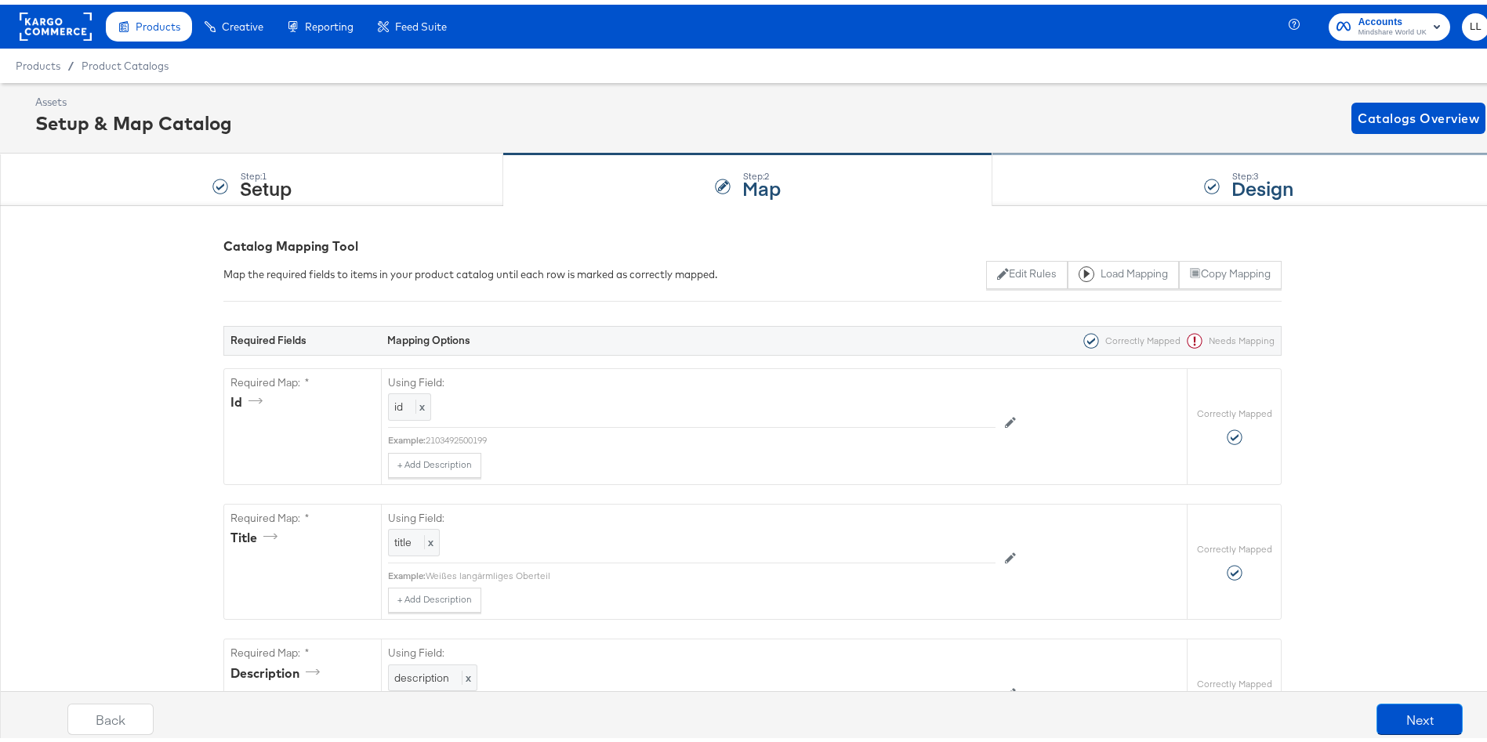
click at [1252, 178] on strong "Design" at bounding box center [1263, 183] width 62 height 26
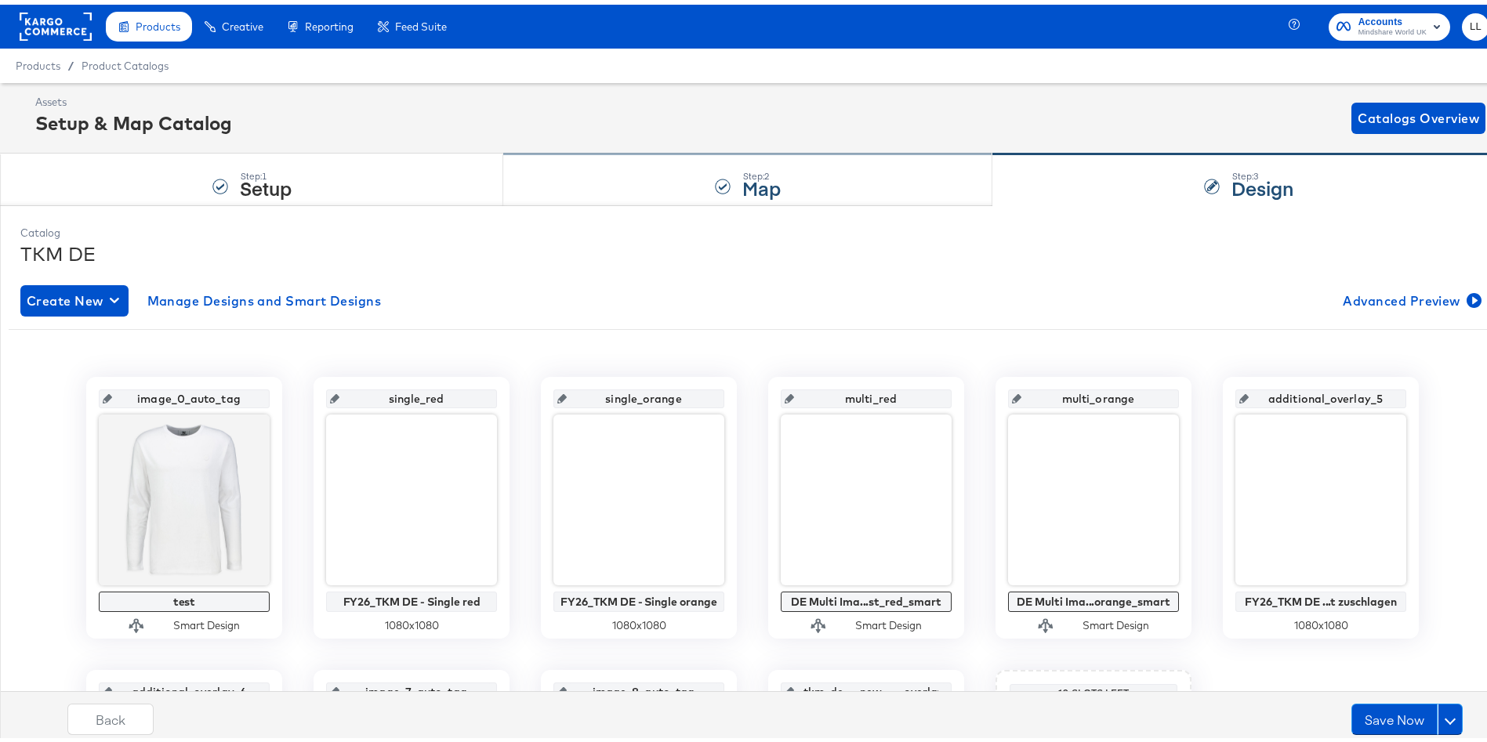
click at [728, 176] on div "Step: 2 Map" at bounding box center [747, 176] width 489 height 52
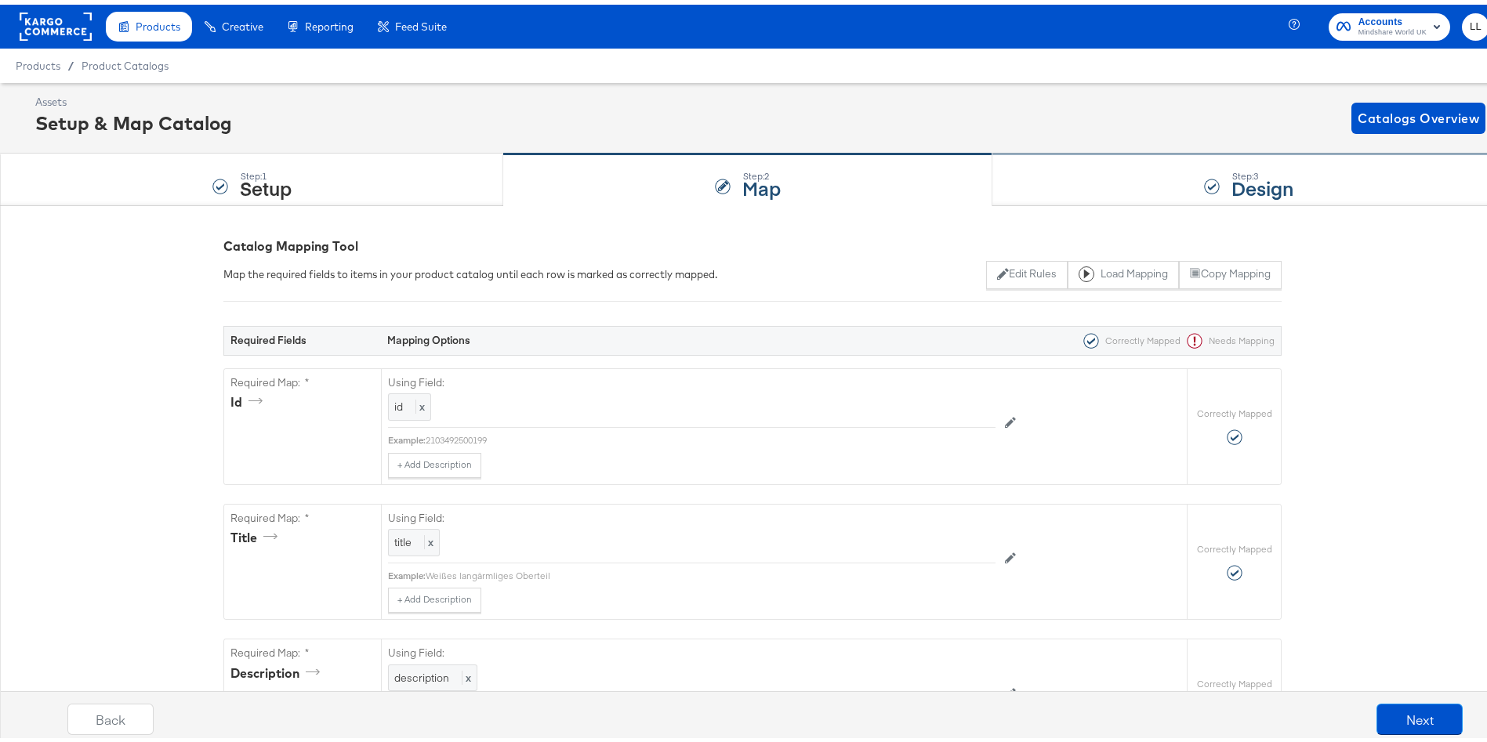
click at [1244, 188] on strong "Design" at bounding box center [1263, 183] width 62 height 26
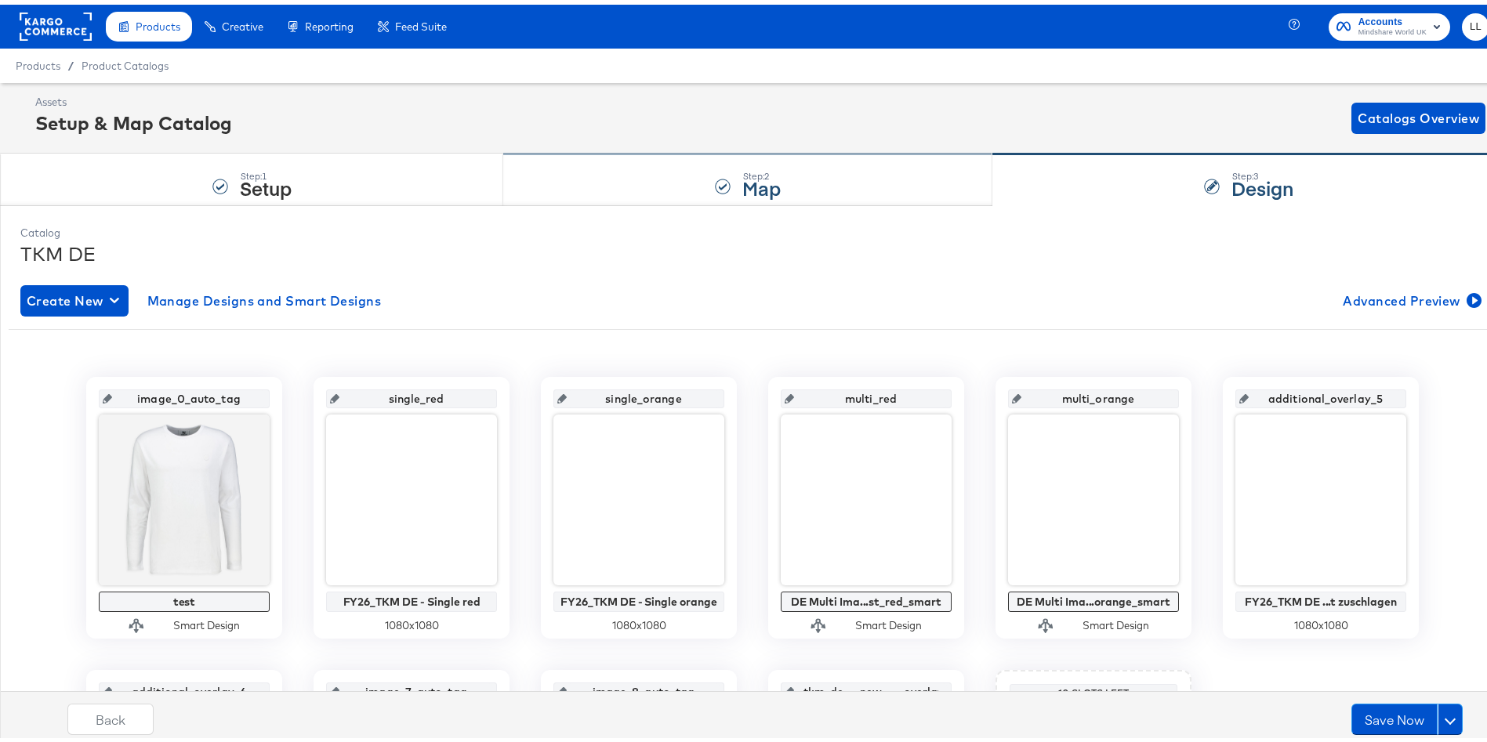
click at [689, 198] on div "Step: 2 Map" at bounding box center [747, 176] width 489 height 52
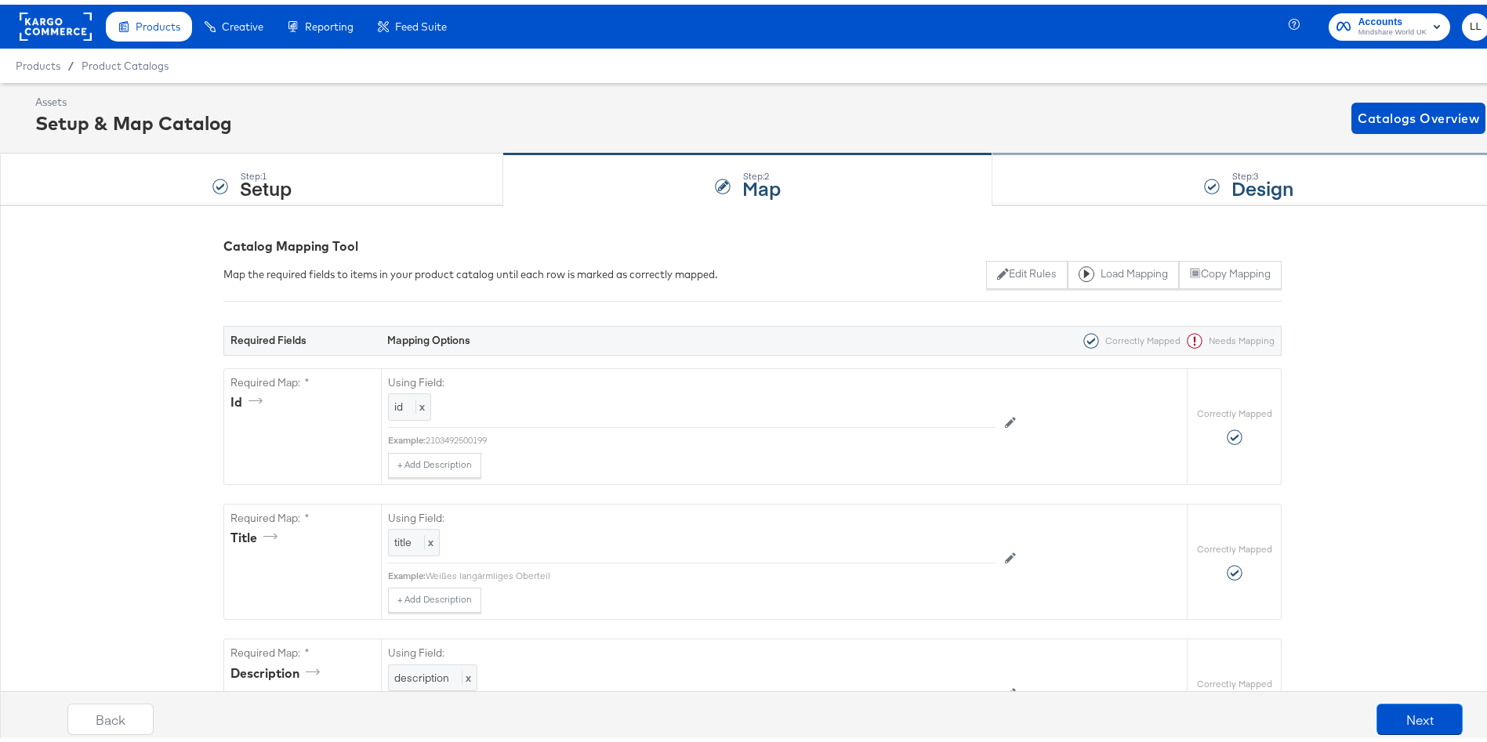
click at [1214, 176] on div "Step: 3 Design" at bounding box center [1249, 176] width 513 height 52
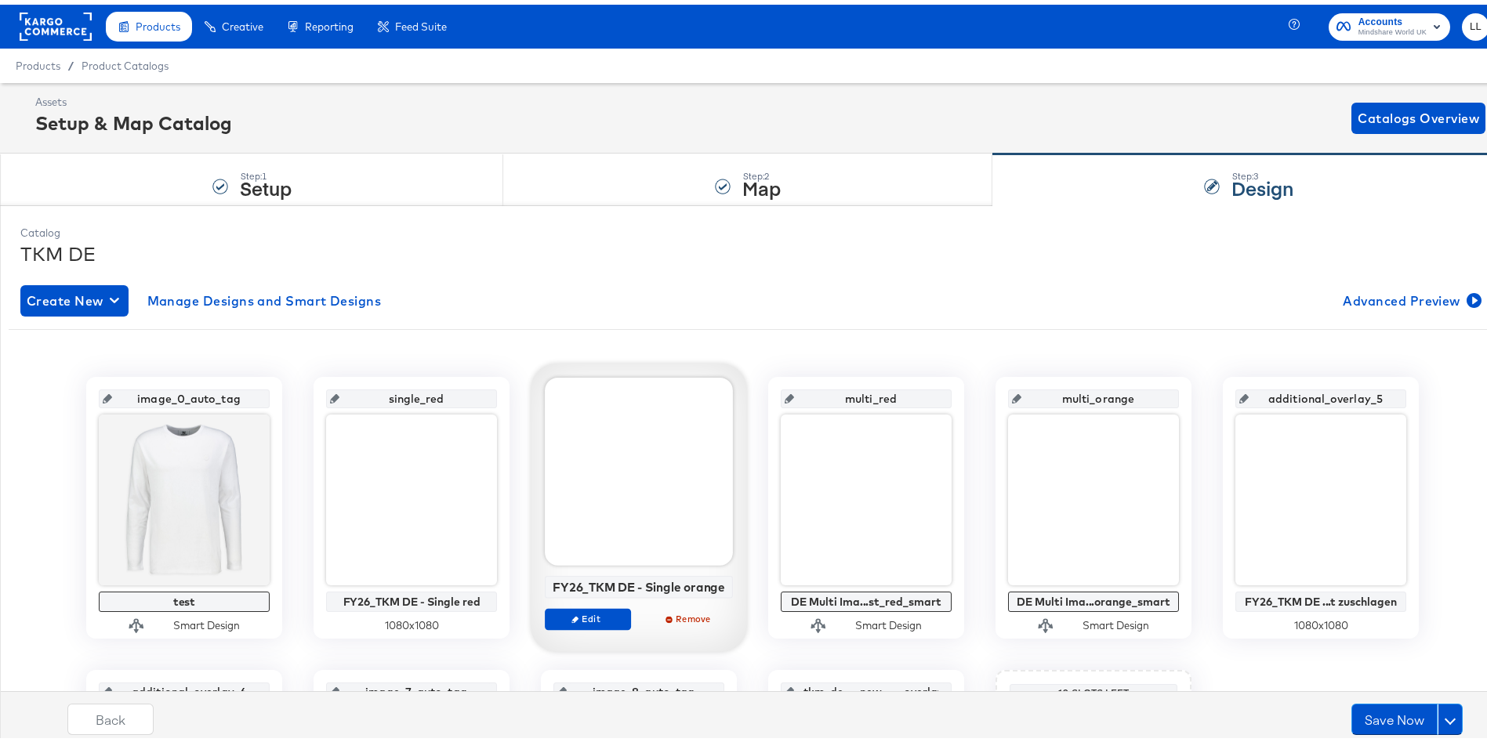
scroll to position [299, 0]
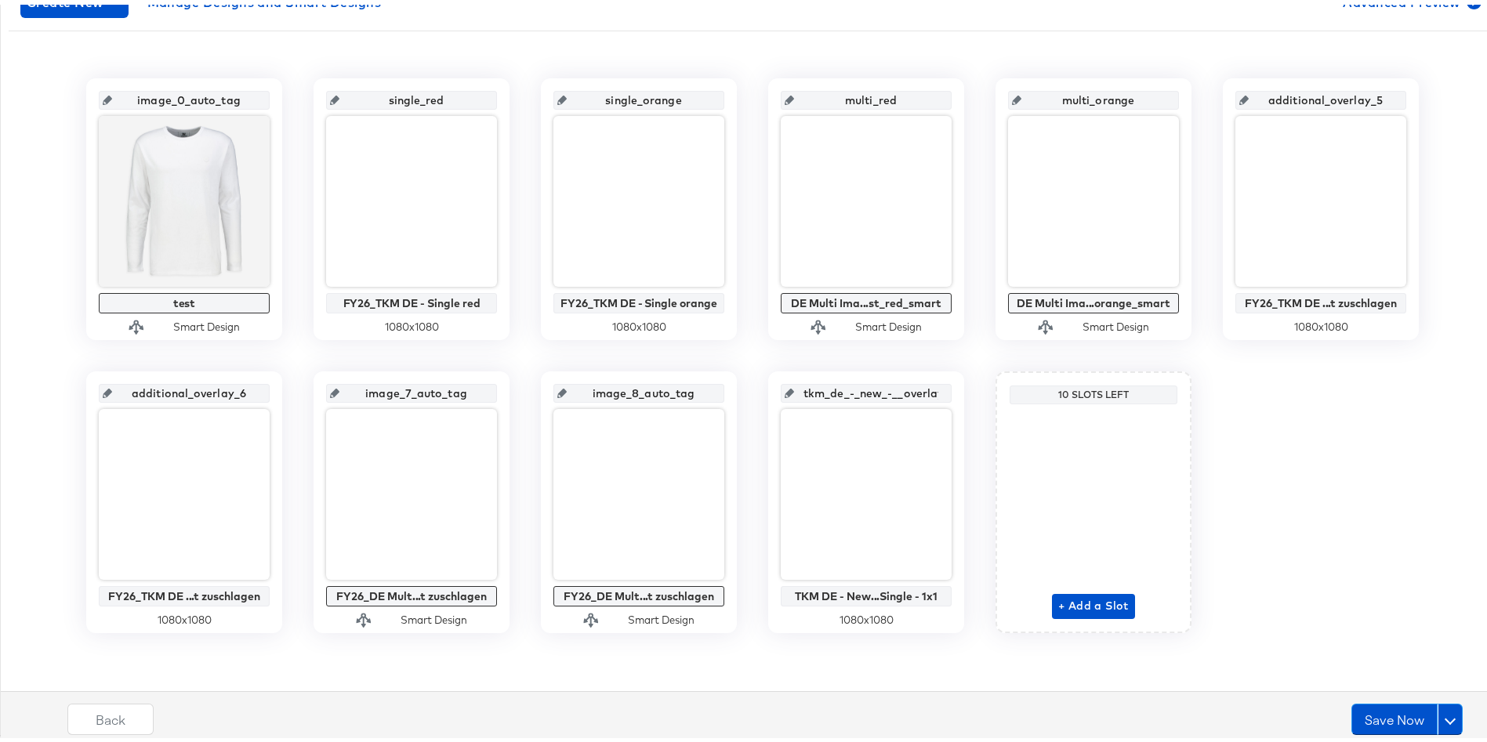
click at [785, 389] on icon at bounding box center [789, 388] width 9 height 9
click at [1383, 724] on button "Save Now" at bounding box center [1395, 714] width 86 height 31
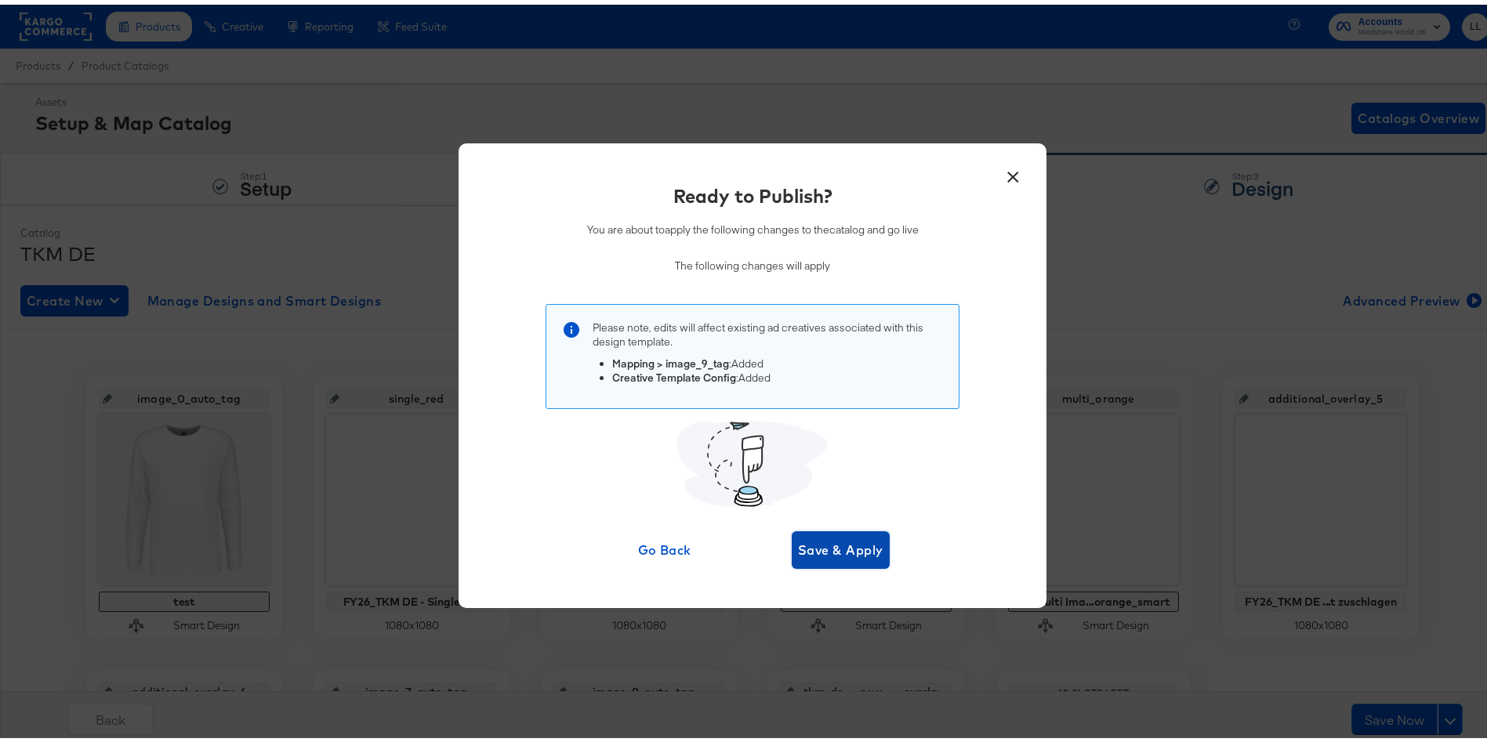
click at [819, 550] on span "Save & Apply" at bounding box center [840, 546] width 85 height 22
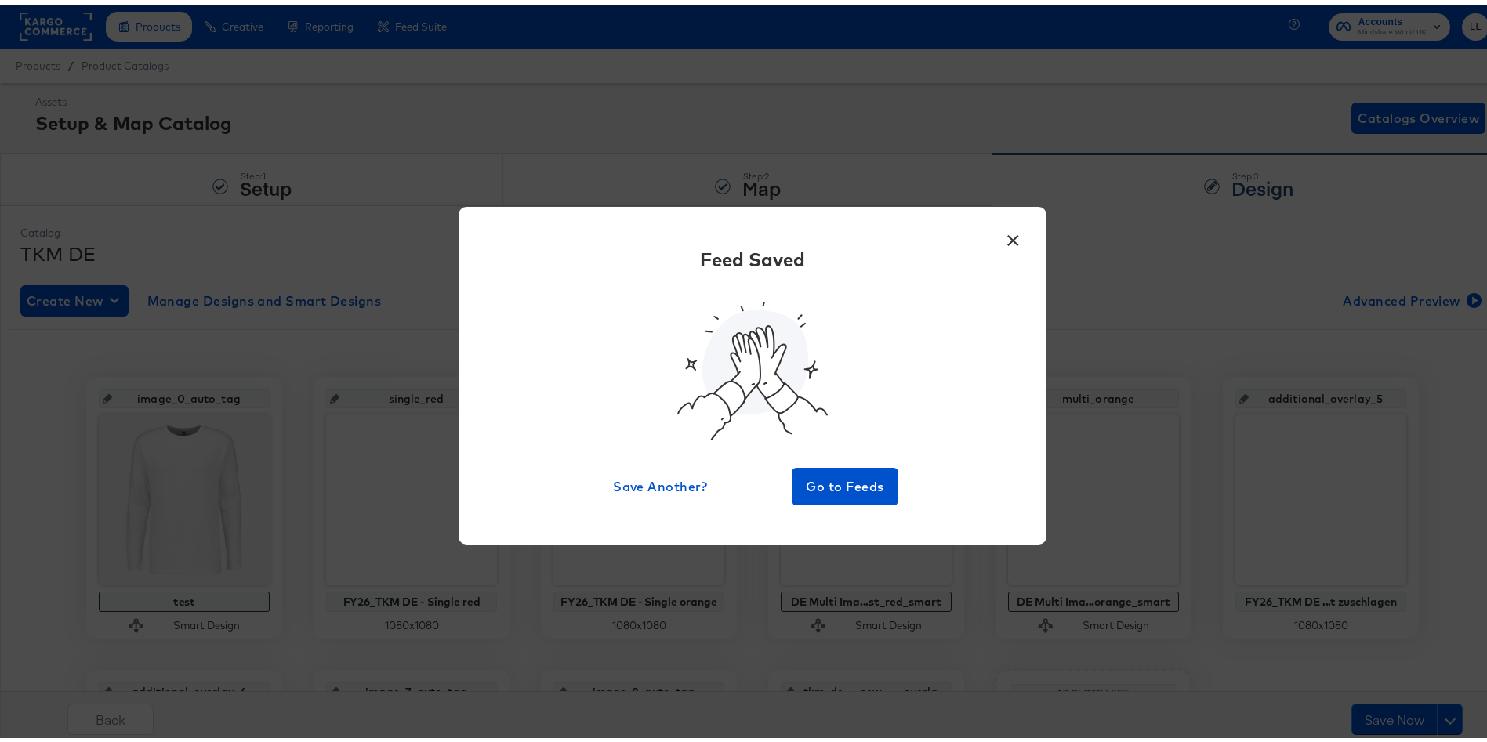
click at [1003, 238] on button "×" at bounding box center [1013, 232] width 28 height 28
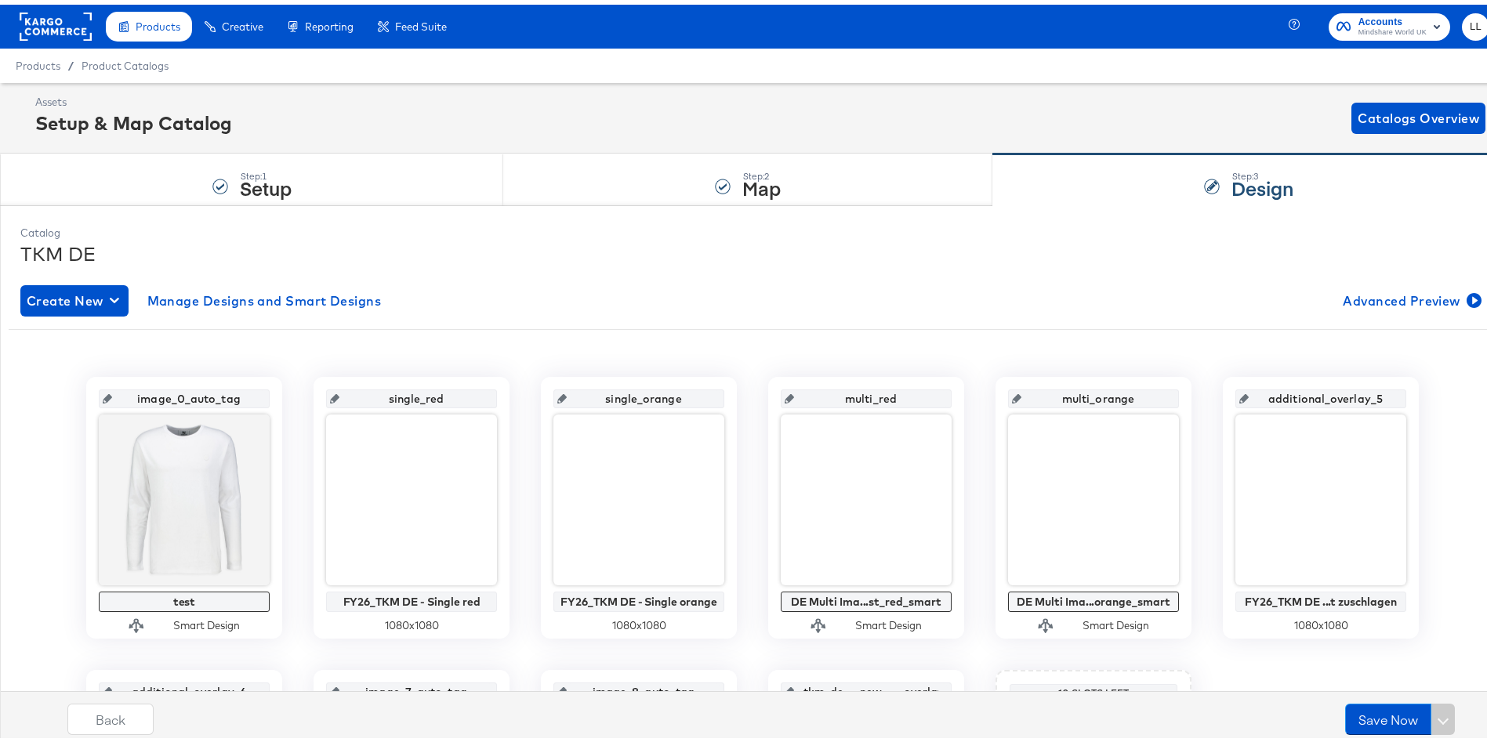
click at [42, 23] on rect at bounding box center [56, 22] width 72 height 28
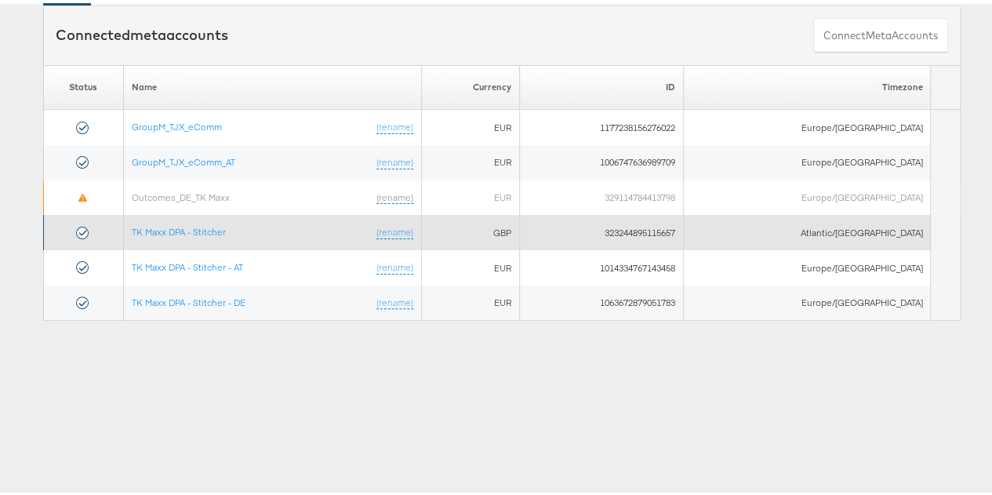
scroll to position [97, 0]
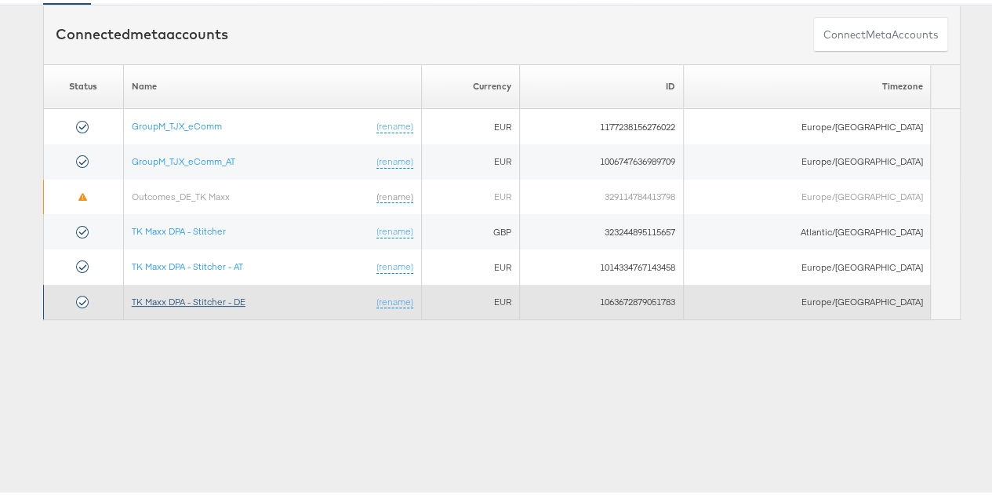
click at [173, 294] on link "TK Maxx DPA - Stitcher - DE" at bounding box center [189, 298] width 114 height 12
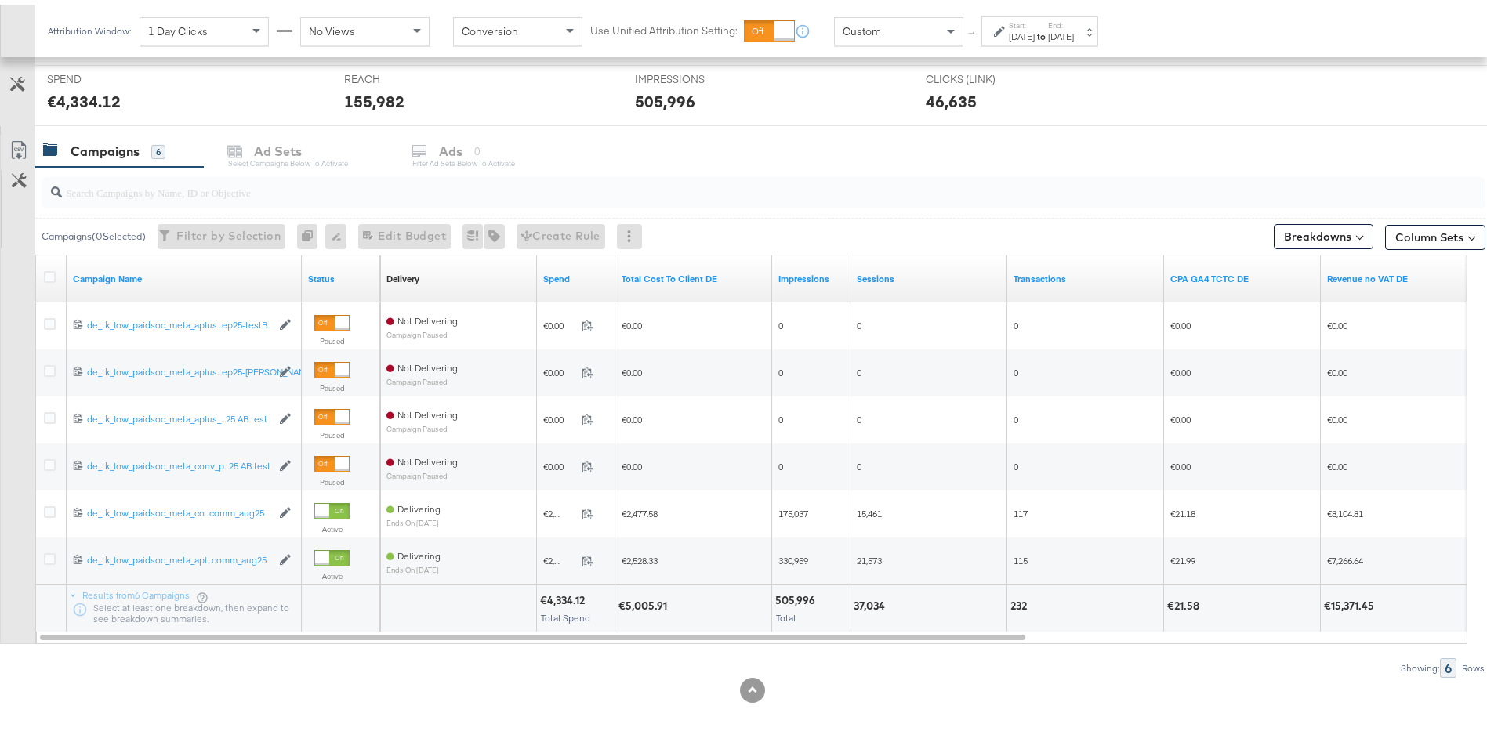
scroll to position [589, 0]
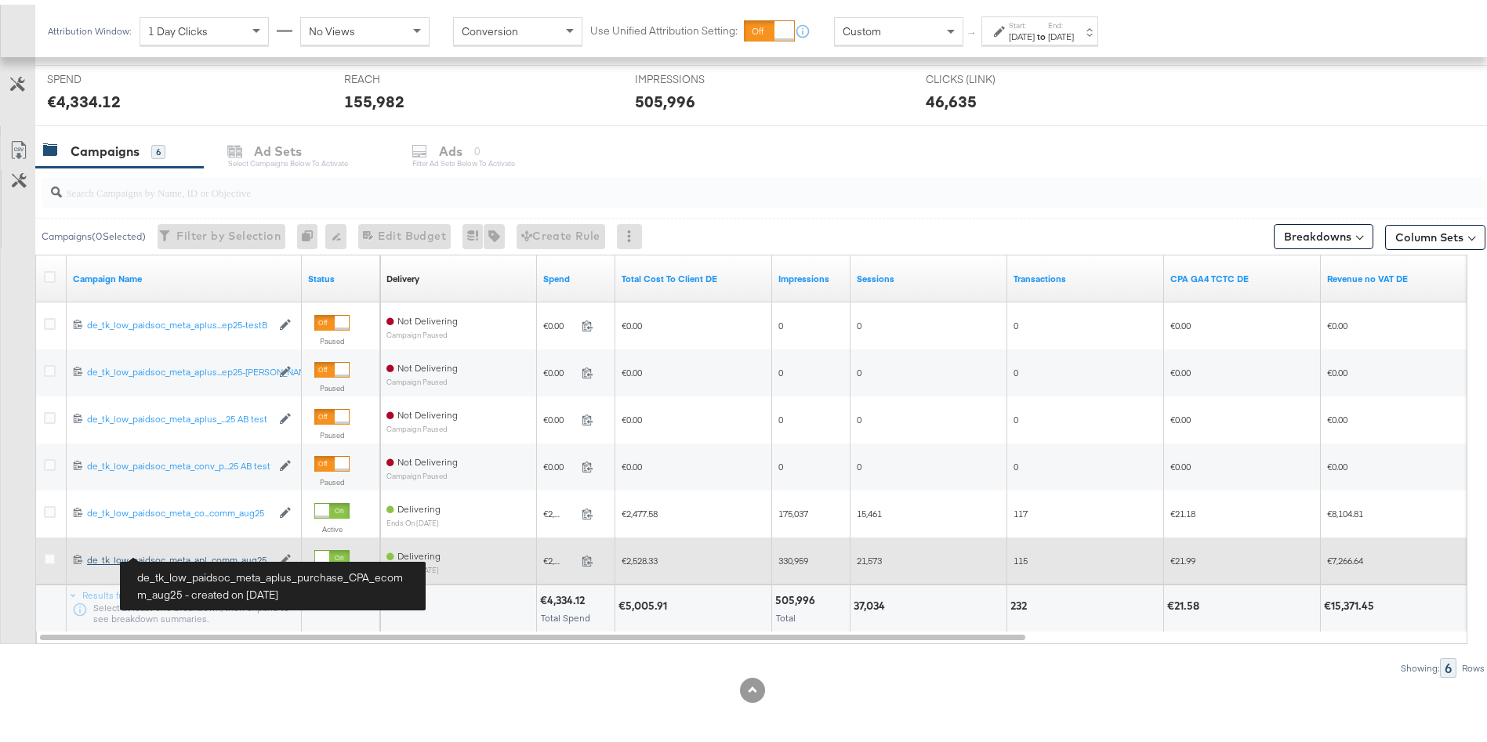
click at [188, 561] on div "de_tk_low_paidsoc_meta_aplus_purchase_CPA_ecomm_aug25 de_tk_low_paidsoc_meta_ap…" at bounding box center [179, 556] width 184 height 13
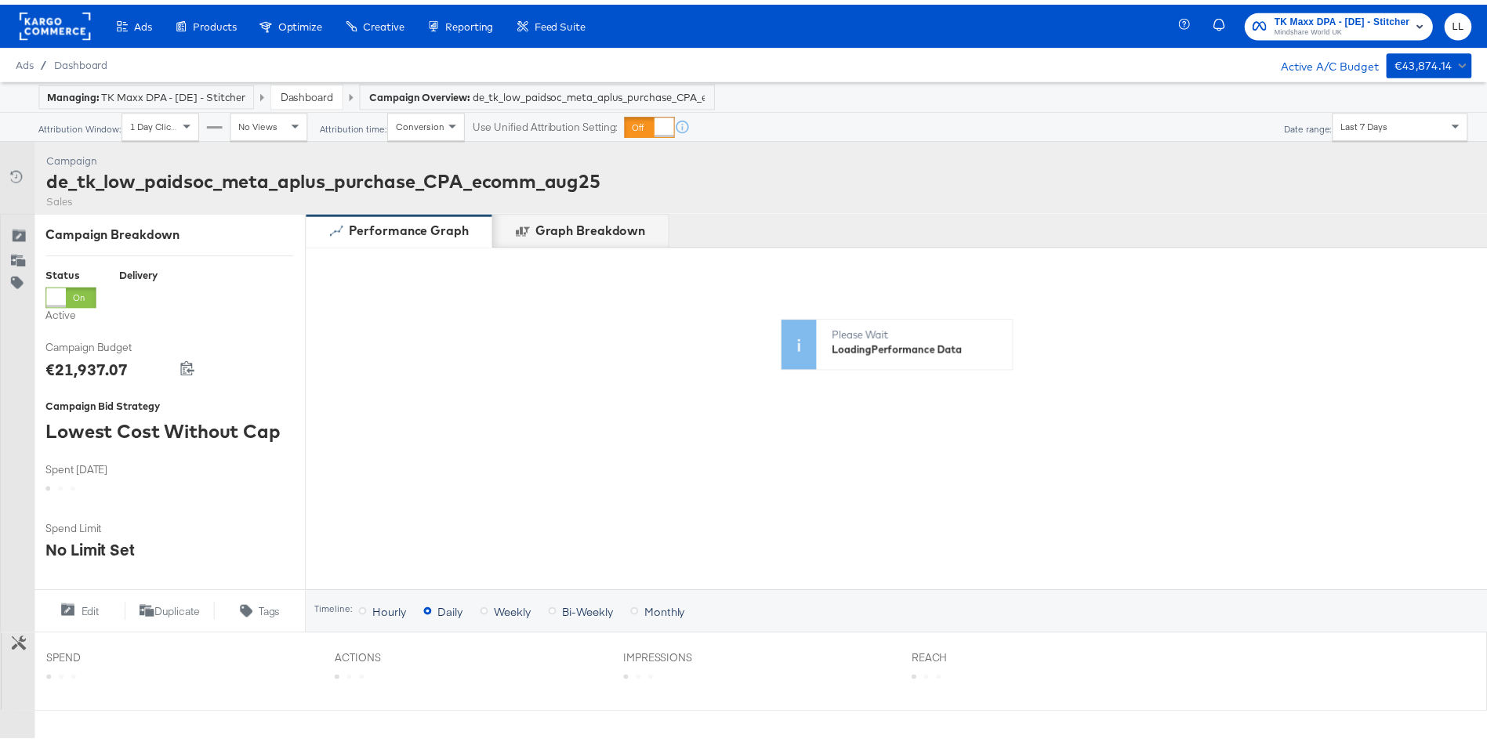
scroll to position [9, 0]
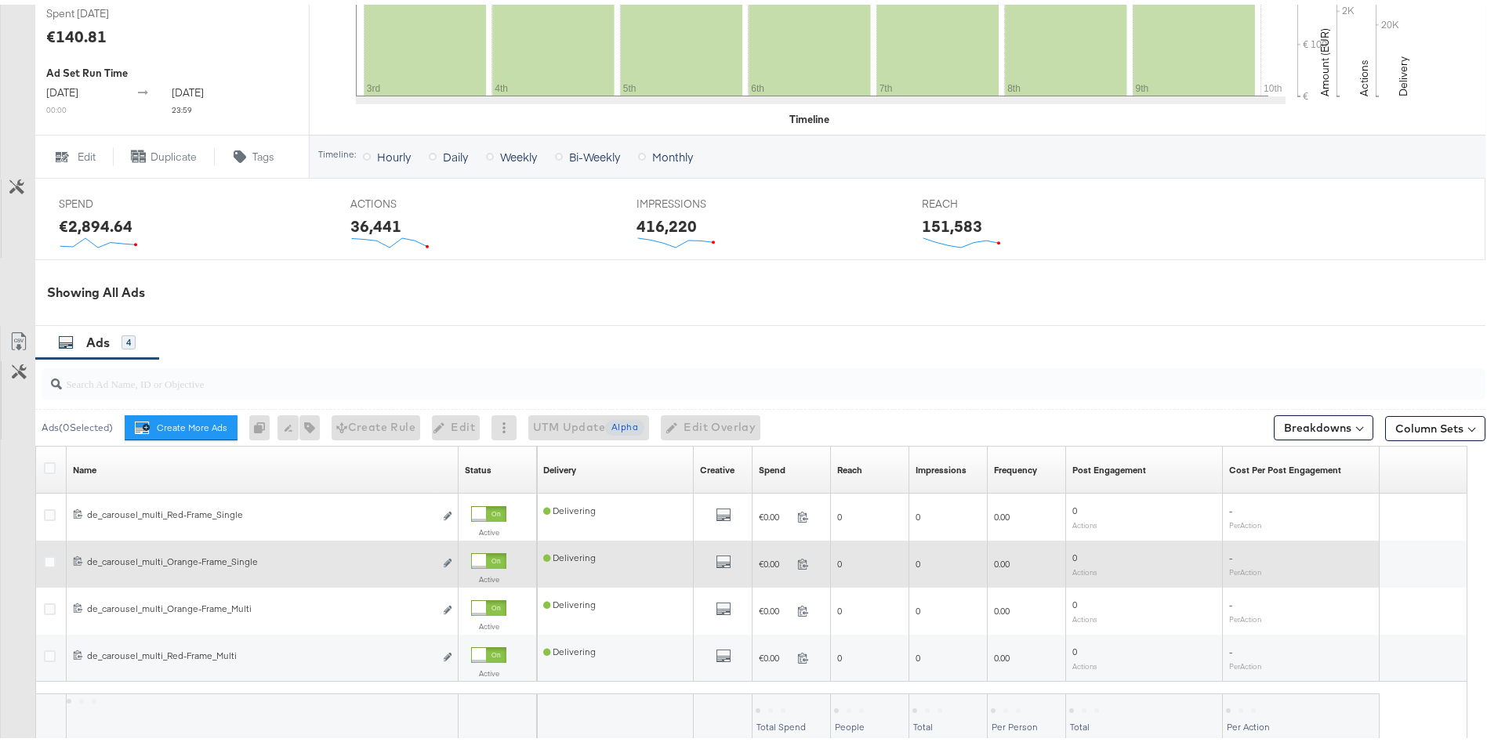
scroll to position [582, 0]
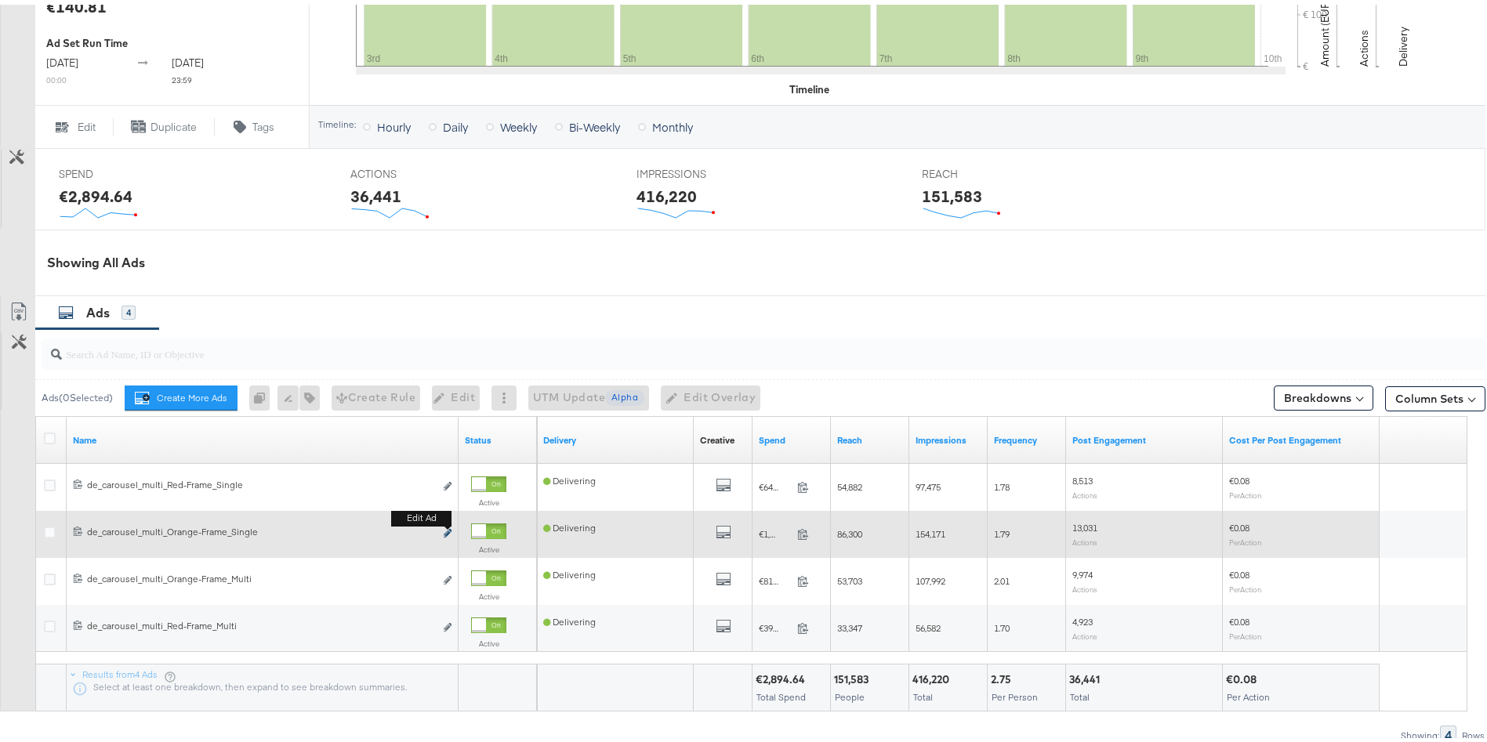
click at [449, 528] on icon "link" at bounding box center [448, 528] width 8 height 9
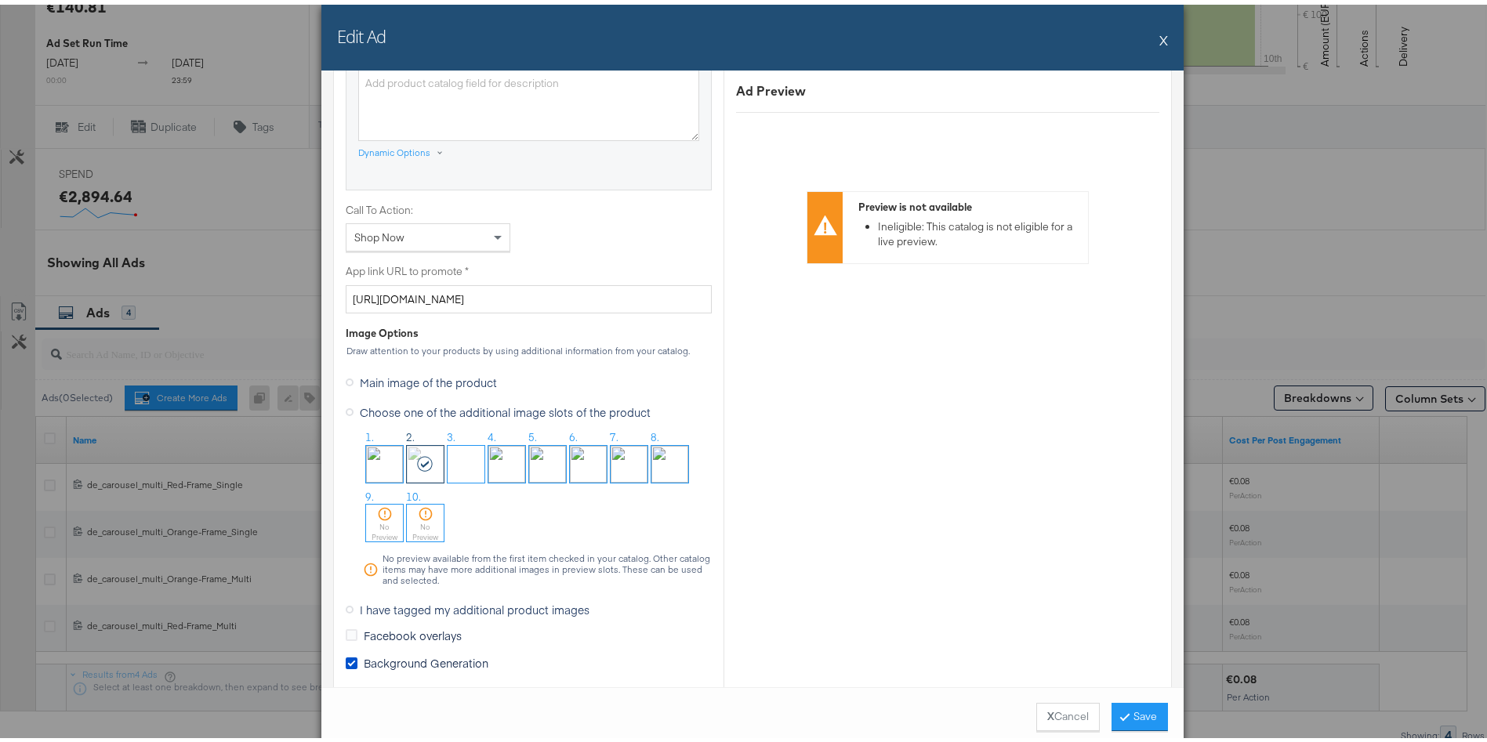
scroll to position [1152, 0]
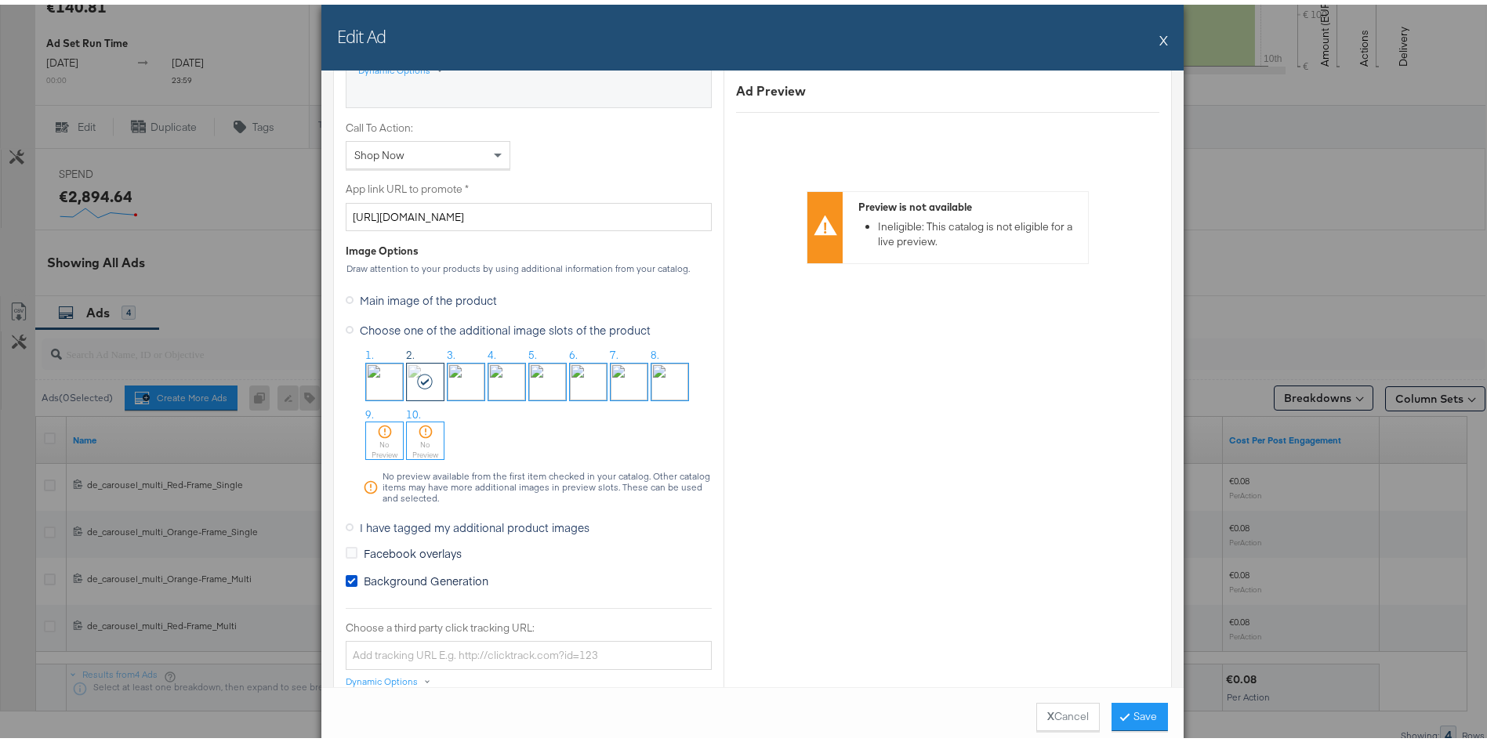
click at [346, 524] on icon at bounding box center [350, 523] width 8 height 8
click at [0, 0] on input "I have tagged my additional product images" at bounding box center [0, 0] width 0 height 0
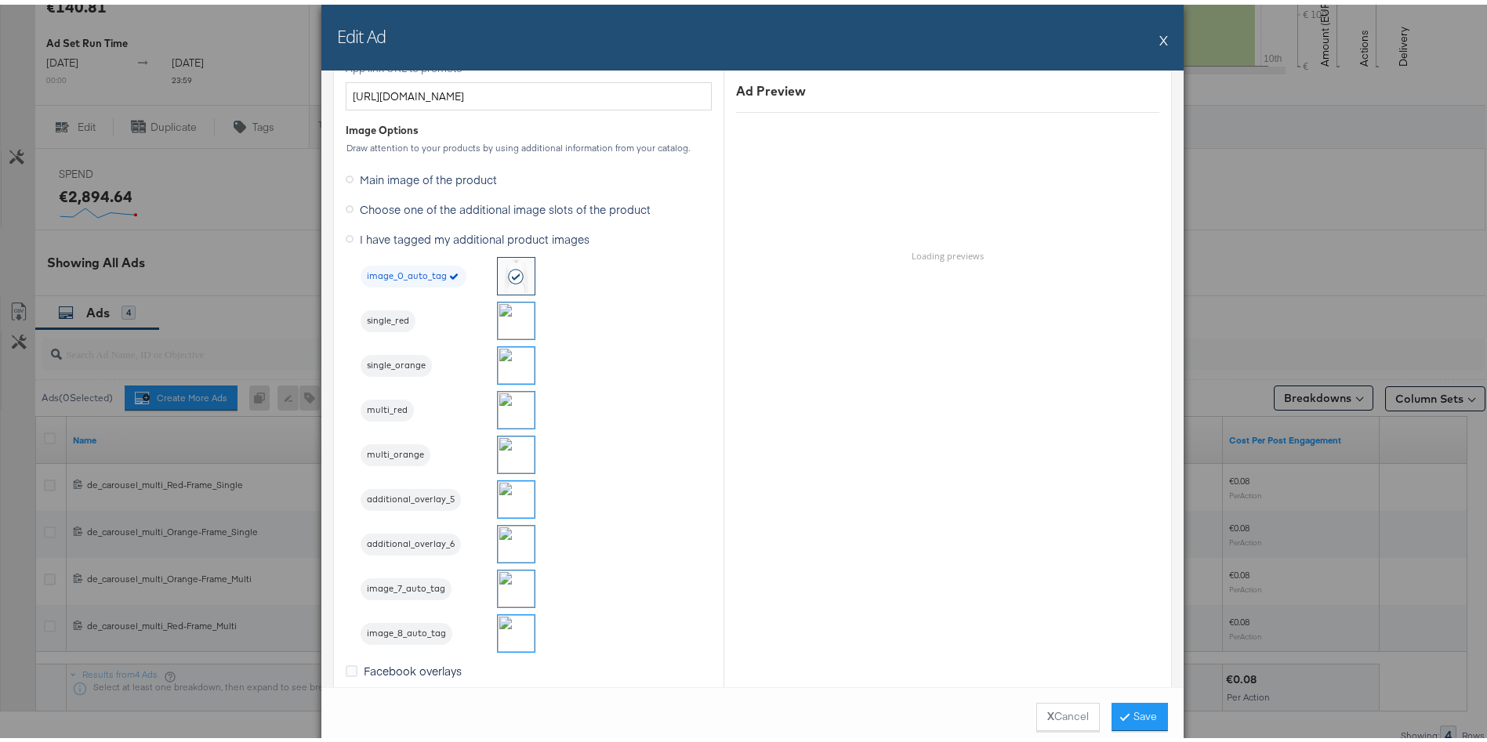
scroll to position [1290, 0]
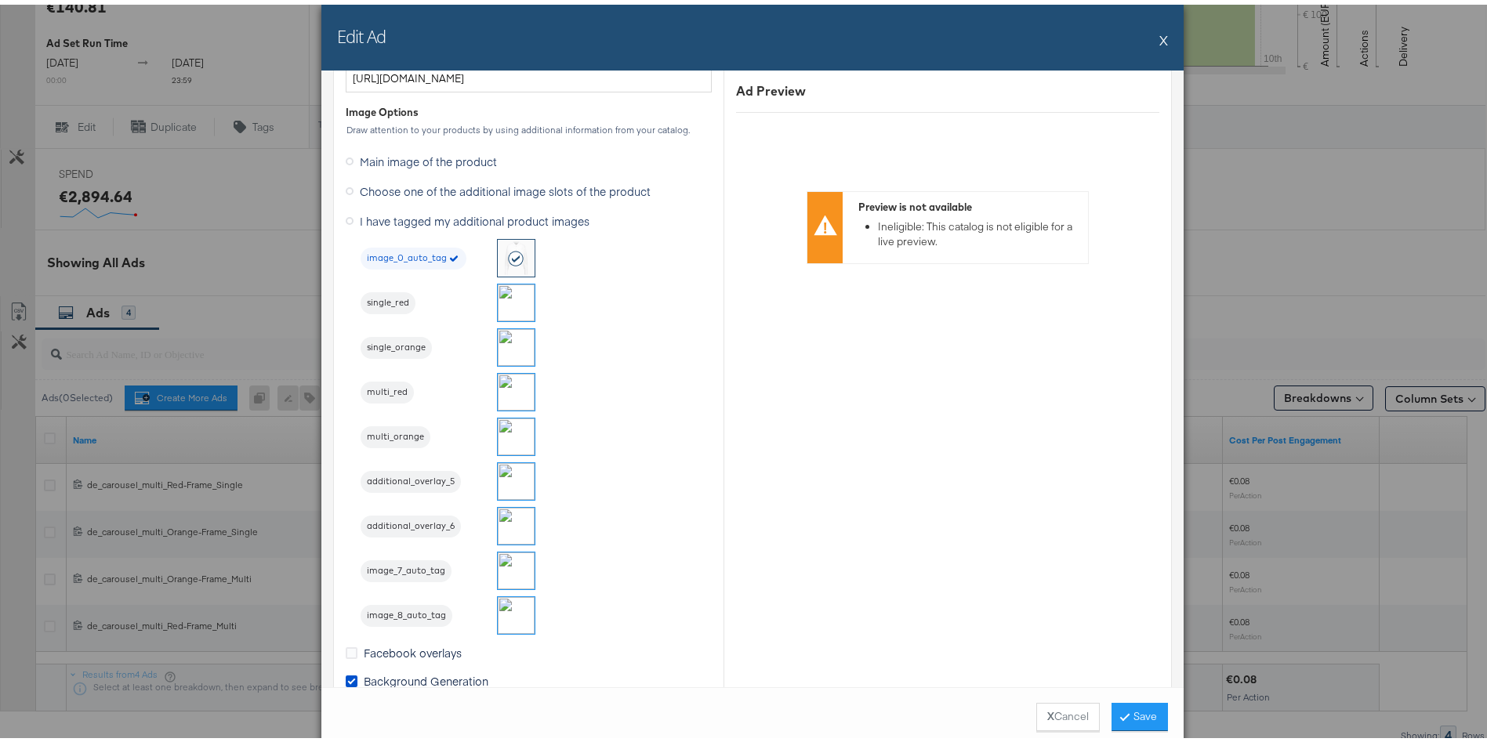
click at [1159, 39] on button "X" at bounding box center [1163, 35] width 9 height 31
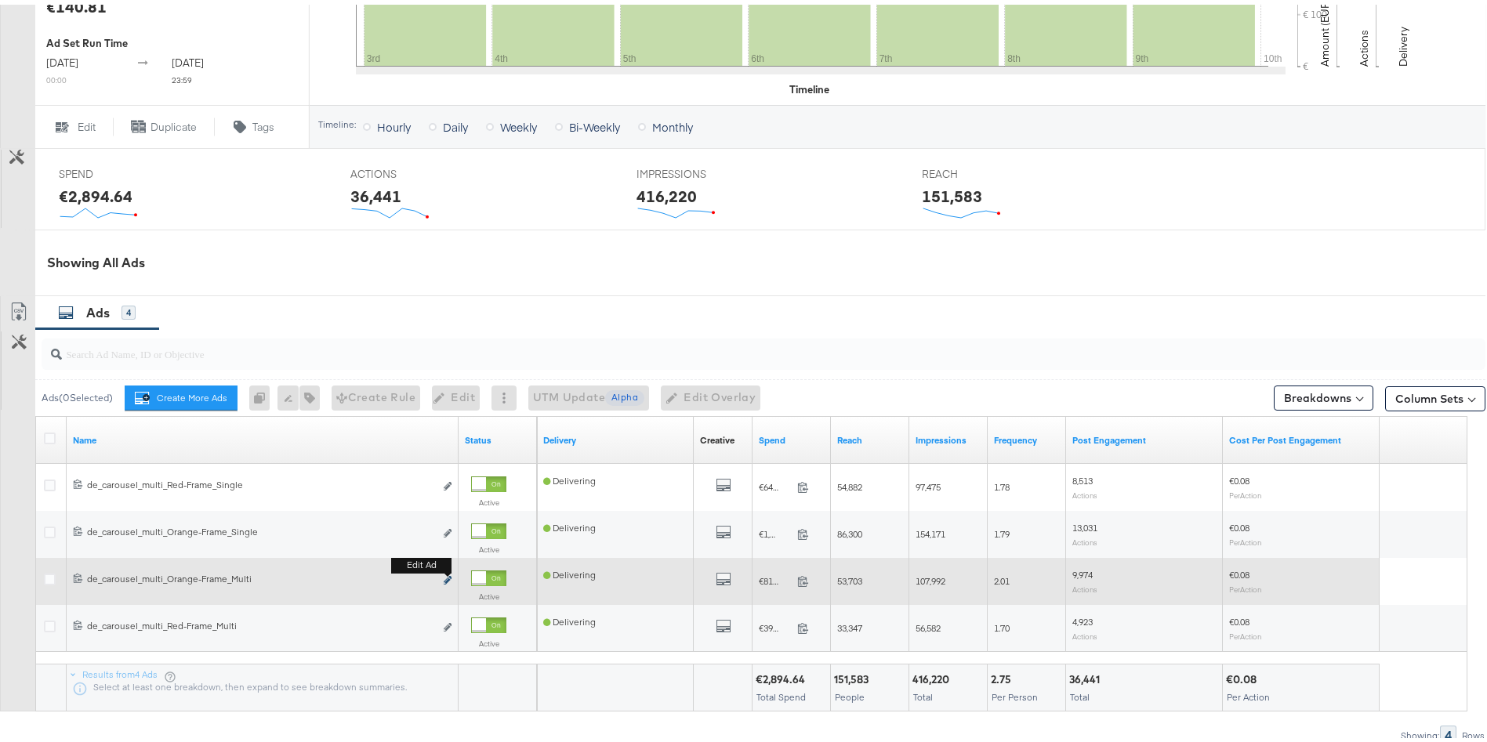
click at [448, 575] on icon "link" at bounding box center [448, 576] width 8 height 9
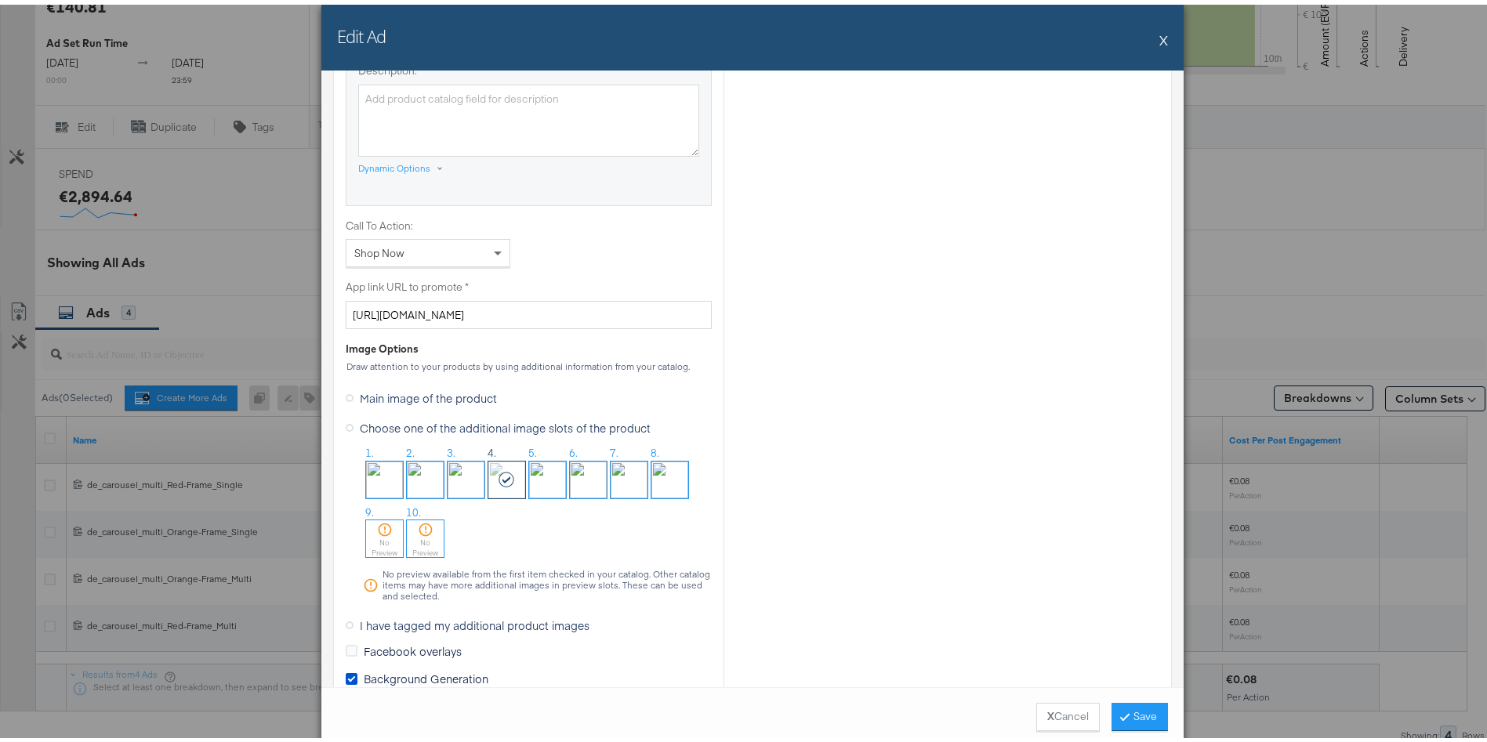
scroll to position [1201, 0]
